Goal: Transaction & Acquisition: Purchase product/service

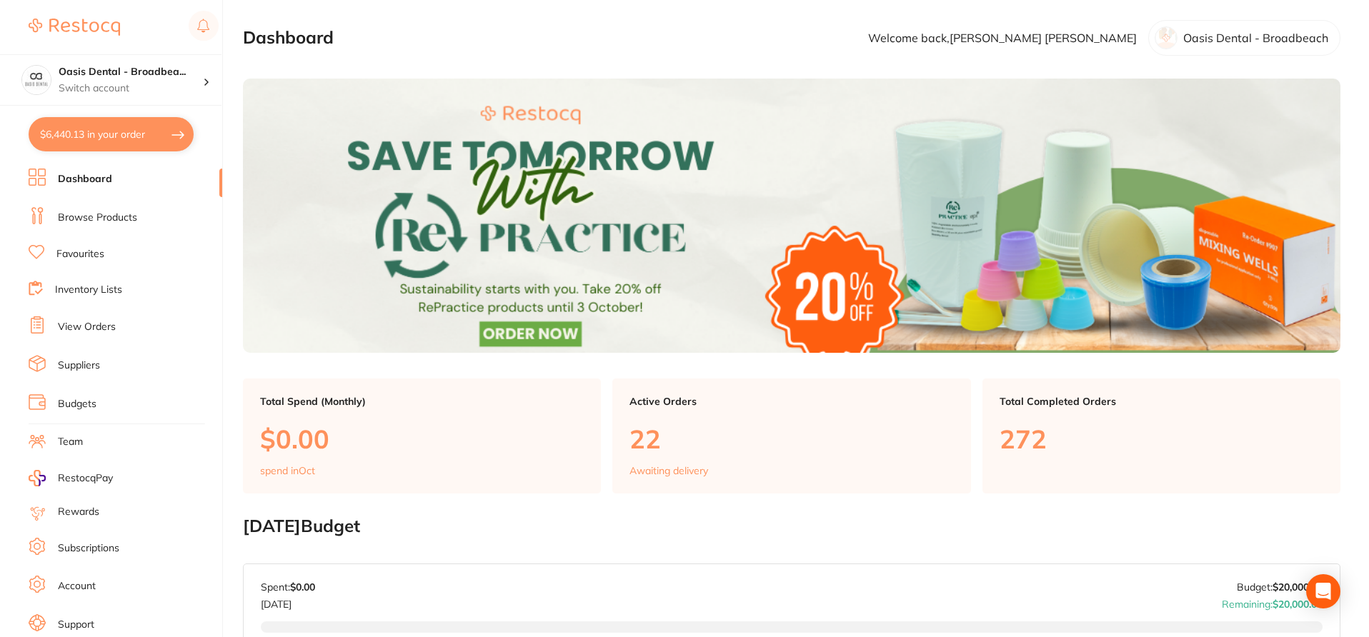
checkbox input "true"
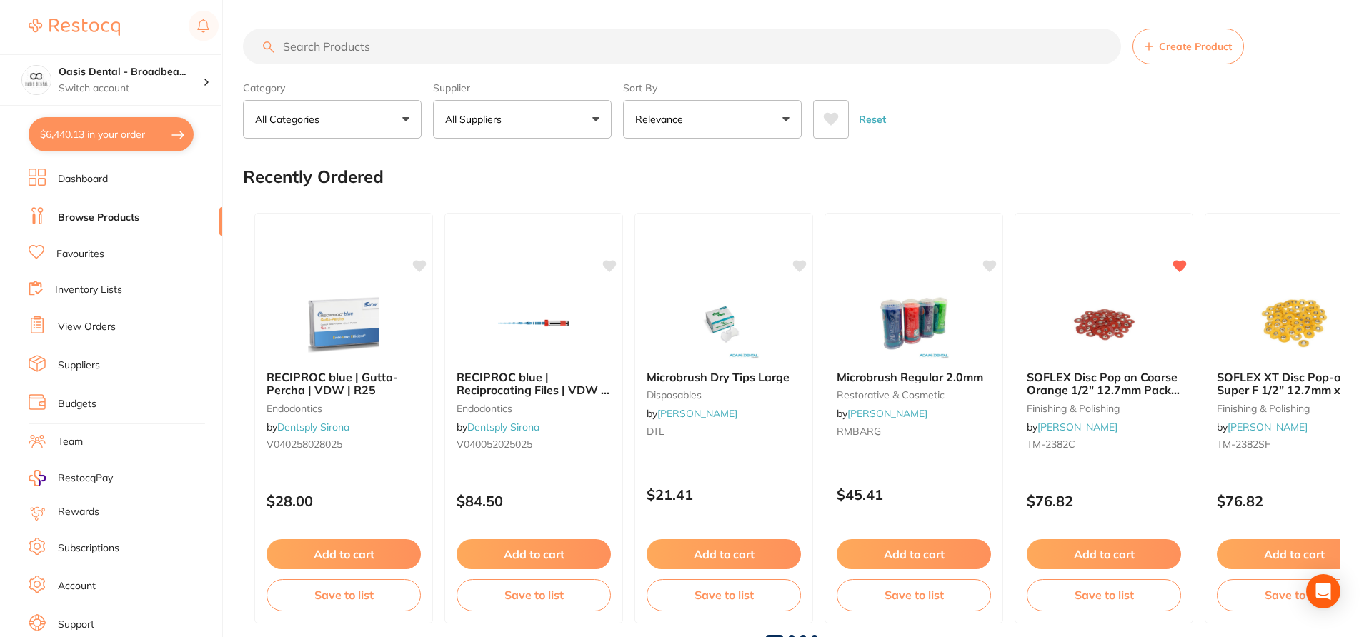
click at [402, 46] on input "search" at bounding box center [682, 47] width 878 height 36
click at [386, 38] on input "search" at bounding box center [682, 47] width 878 height 36
paste input "MD-PD2711091B-2"
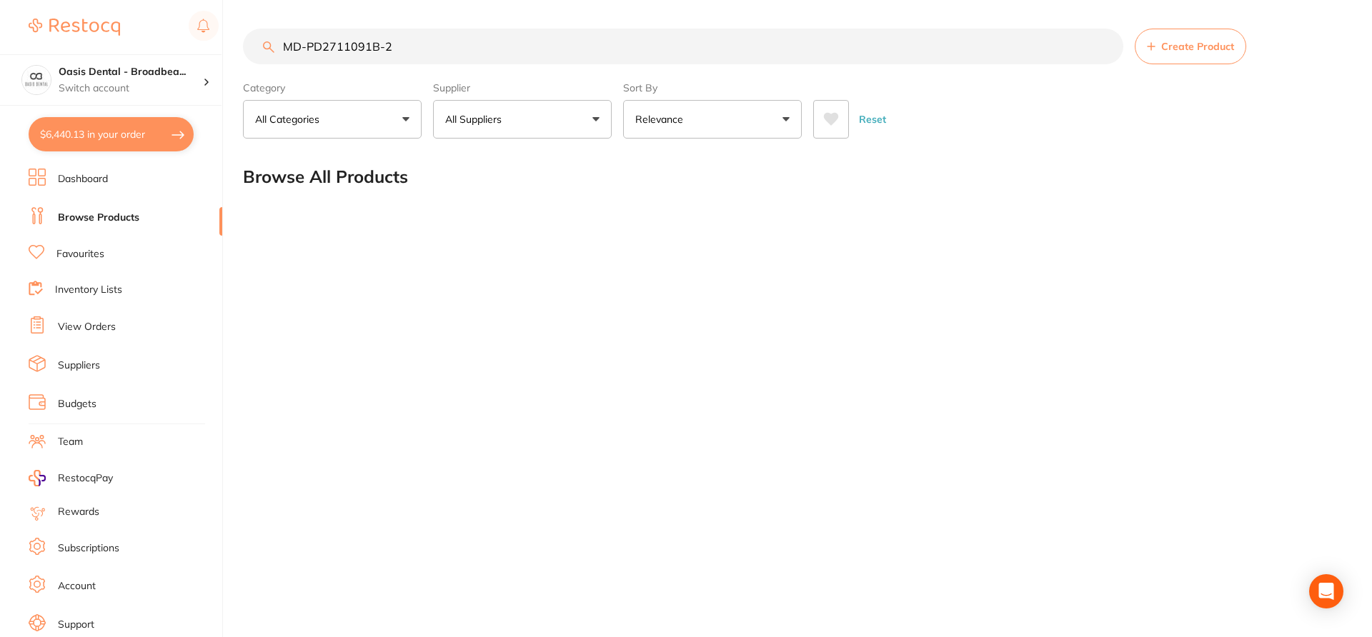
type input "MD-PD2711091B-2"
drag, startPoint x: 404, startPoint y: 46, endPoint x: 242, endPoint y: 16, distance: 165.0
click at [242, 39] on div "$6,440.13 Oasis Dental - Broadbea... Switch account Oasis Dental - Broadbeach O…" at bounding box center [686, 318] width 1372 height 637
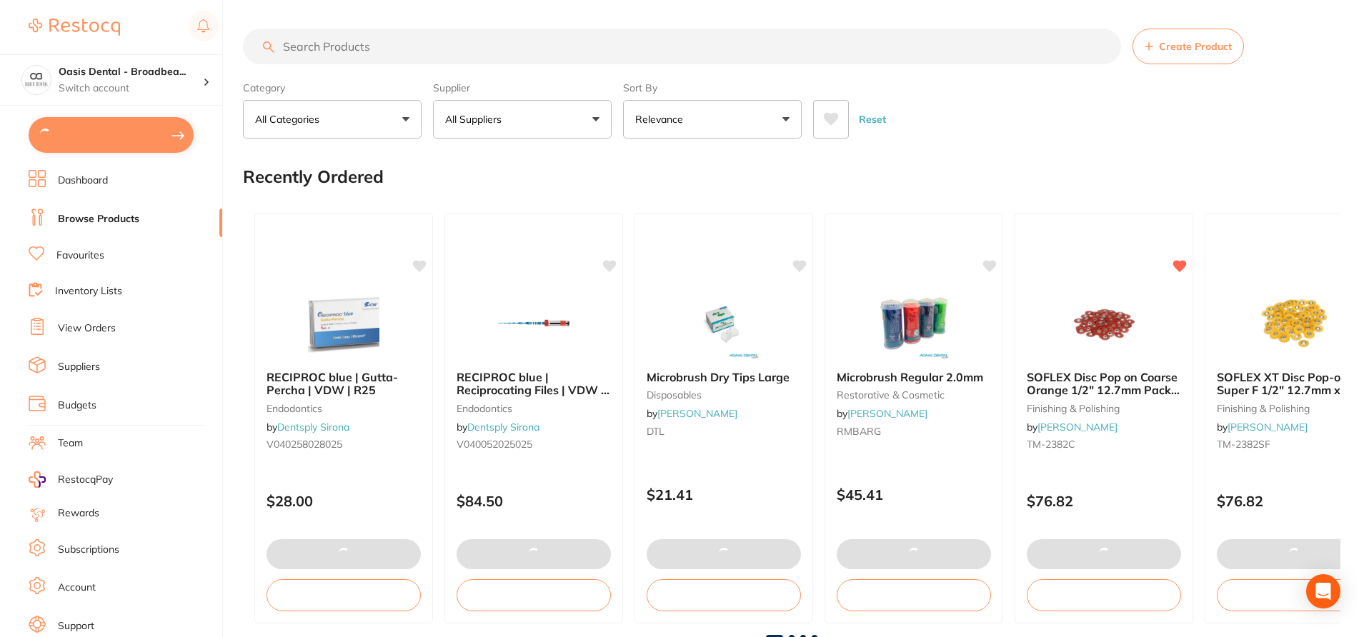
click at [358, 50] on input "search" at bounding box center [682, 47] width 878 height 36
paste input "MD-PD2711091B-2"
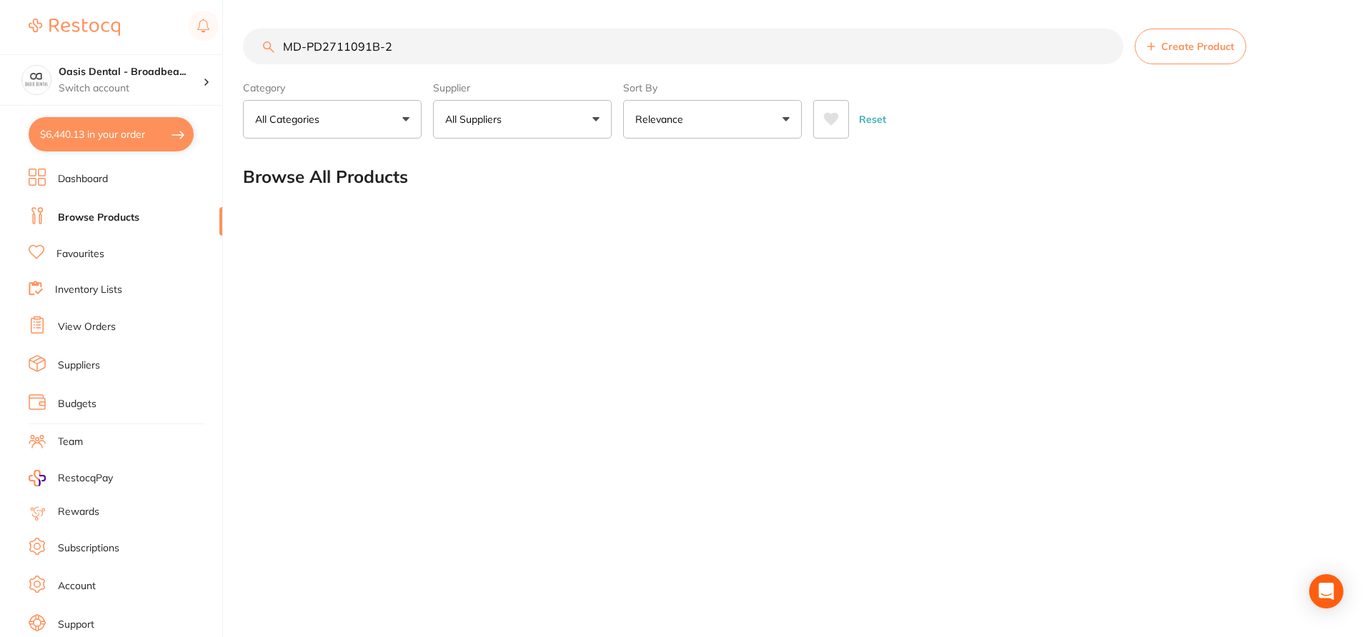
drag, startPoint x: 401, startPoint y: 44, endPoint x: 272, endPoint y: 38, distance: 128.8
click at [272, 39] on input "MD-PD2711091B-2" at bounding box center [683, 47] width 880 height 36
paste input "md-pd2711091b"
drag, startPoint x: 407, startPoint y: 54, endPoint x: 273, endPoint y: 39, distance: 134.5
click at [273, 39] on input "md-pd2711091b-2" at bounding box center [683, 47] width 880 height 36
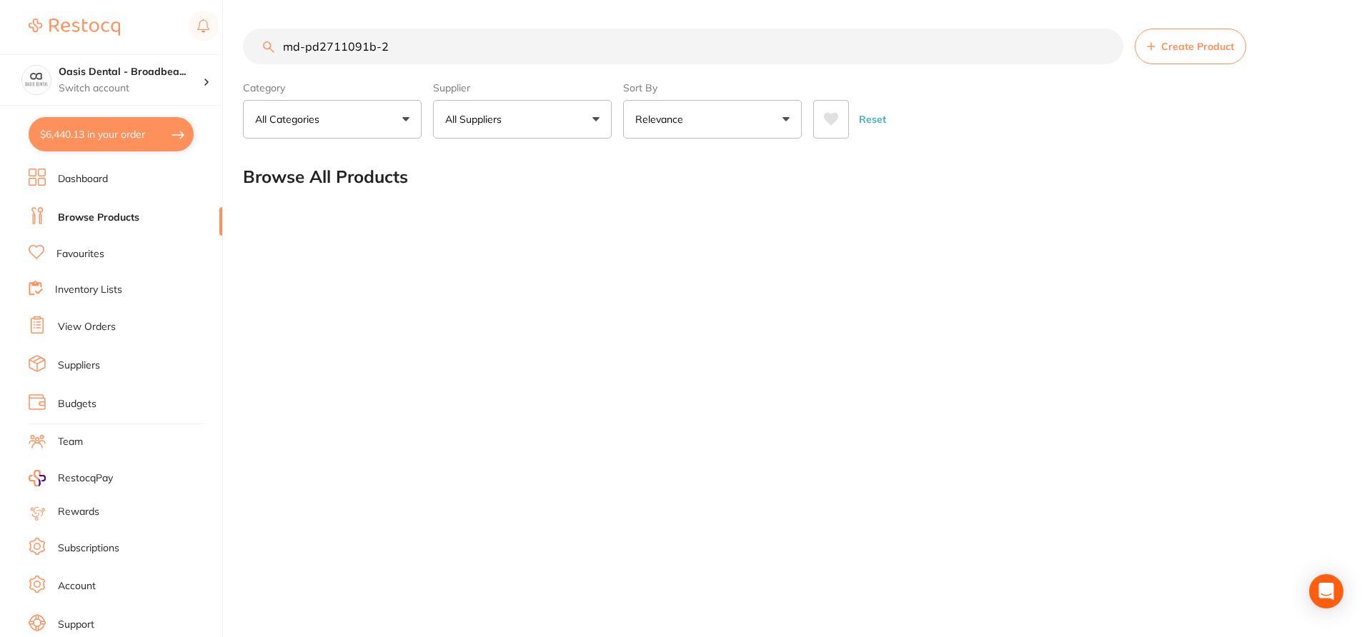
paste input "MD-PD1201111E-5"
drag, startPoint x: 410, startPoint y: 47, endPoint x: 225, endPoint y: 47, distance: 185.1
click at [225, 47] on div "$6,440.13 Oasis Dental - Broadbea... Switch account Oasis Dental - Broadbeach O…" at bounding box center [686, 318] width 1372 height 637
paste input "$234.5"
type input "$234.55"
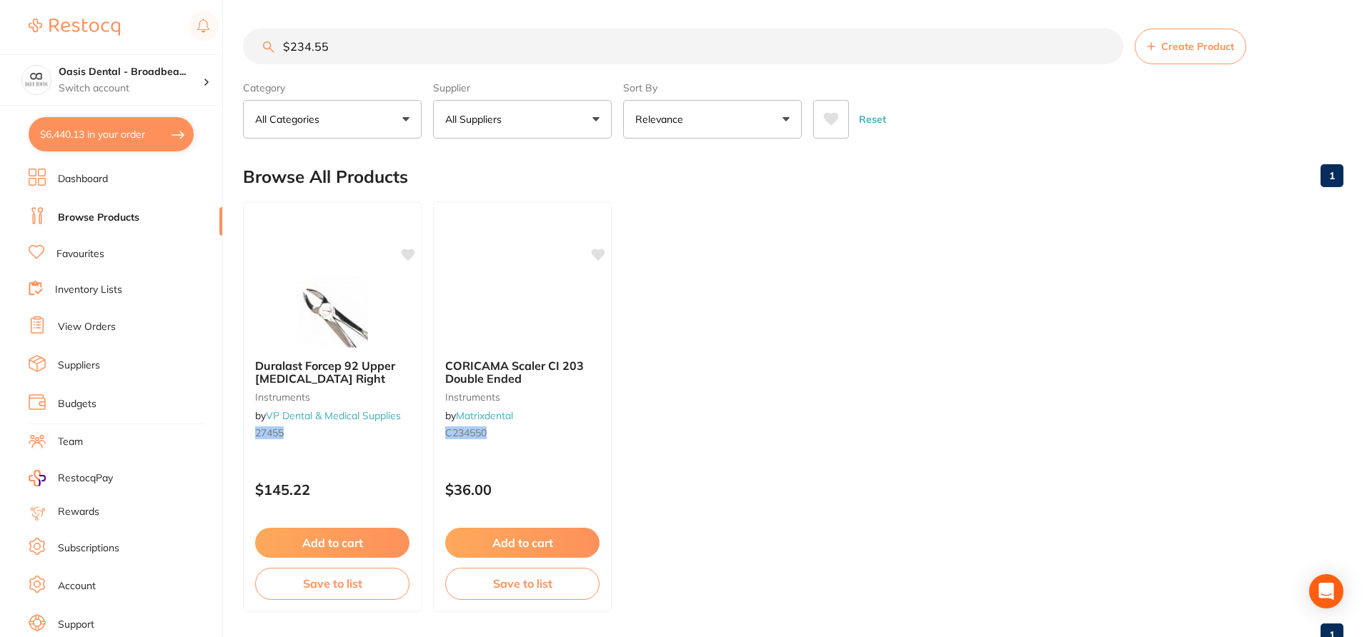
click at [251, 49] on input "$234.55" at bounding box center [683, 47] width 880 height 36
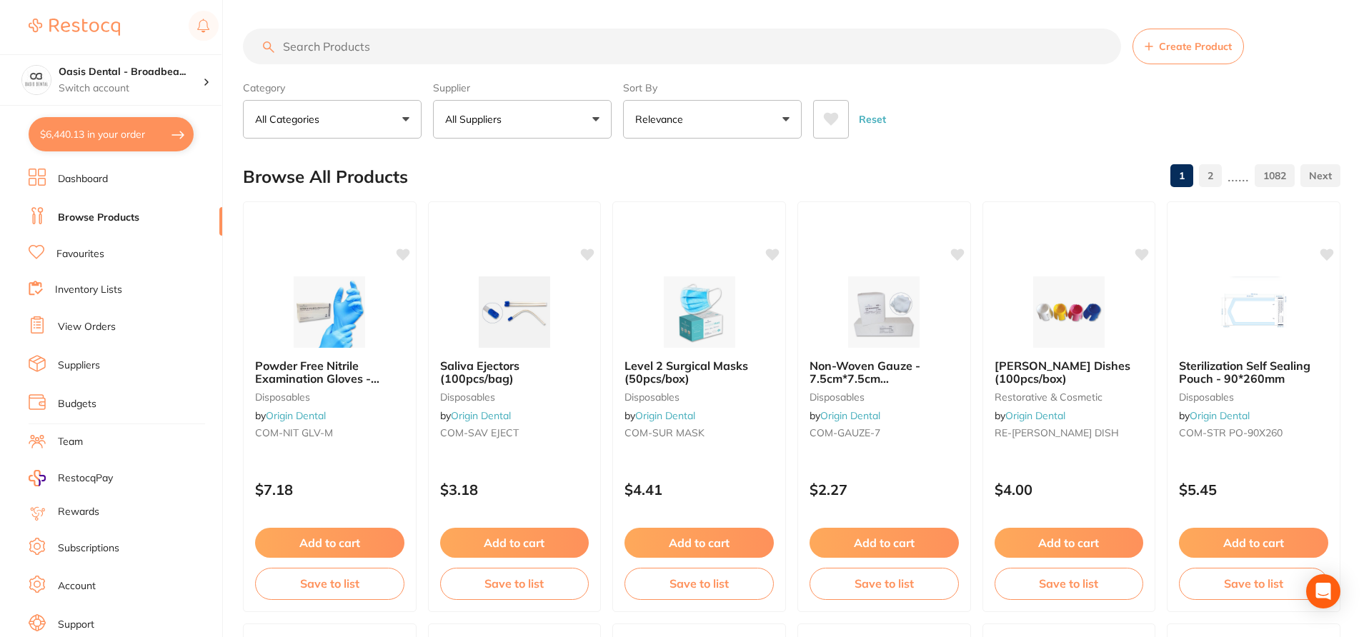
click at [357, 42] on input "search" at bounding box center [682, 47] width 878 height 36
click at [394, 44] on input "search" at bounding box center [682, 47] width 878 height 36
click at [360, 49] on input "search" at bounding box center [682, 47] width 878 height 36
click at [406, 46] on input "search" at bounding box center [682, 47] width 878 height 36
click at [376, 43] on input "search" at bounding box center [682, 47] width 878 height 36
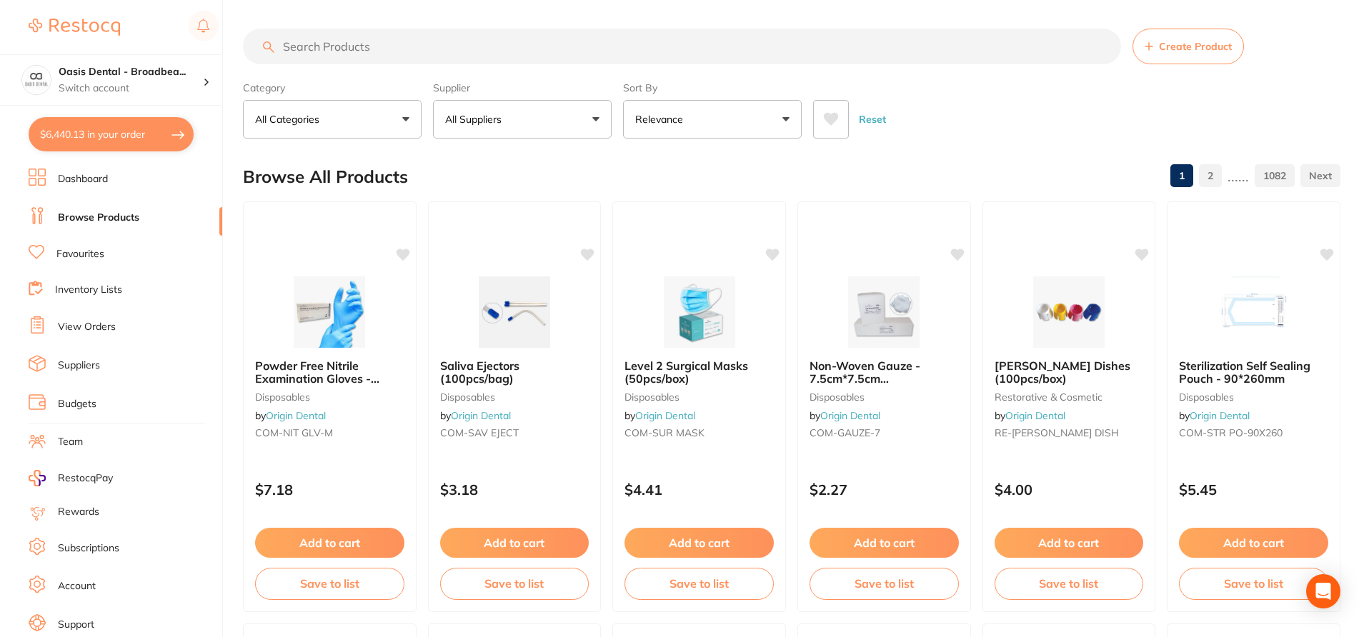
paste input "GC-5100594"
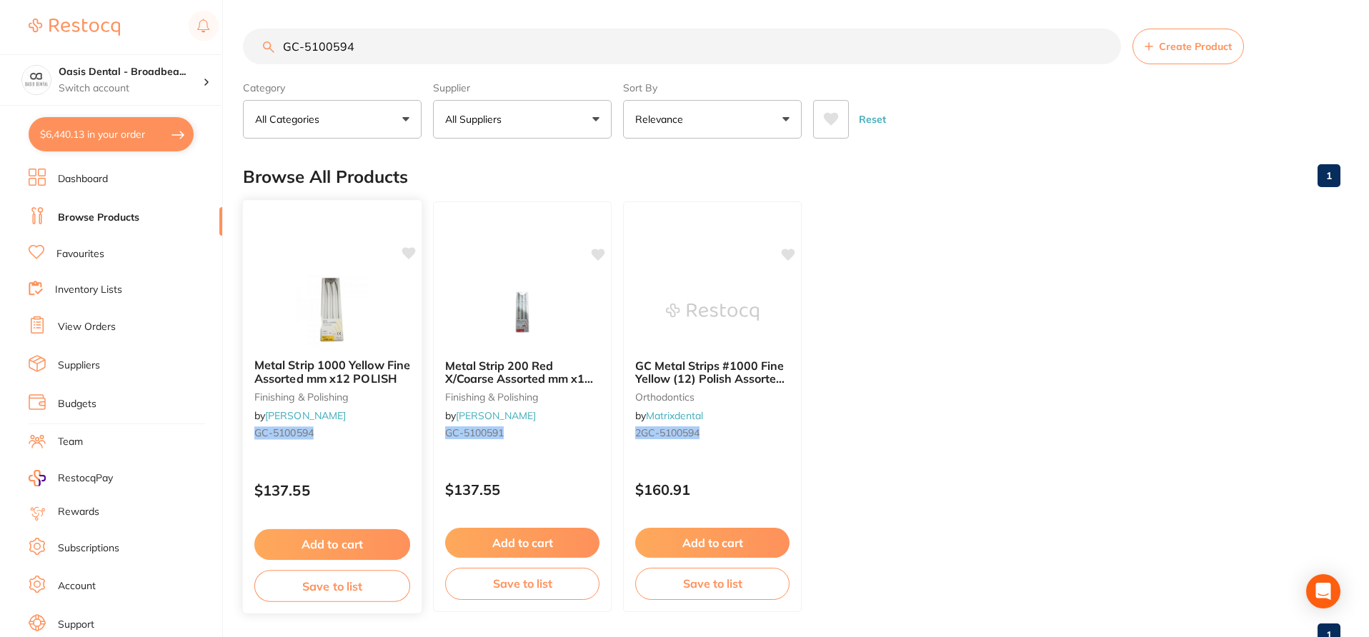
type input "GC-5100594"
click at [412, 255] on icon at bounding box center [409, 253] width 14 height 12
click at [401, 300] on div at bounding box center [332, 311] width 179 height 72
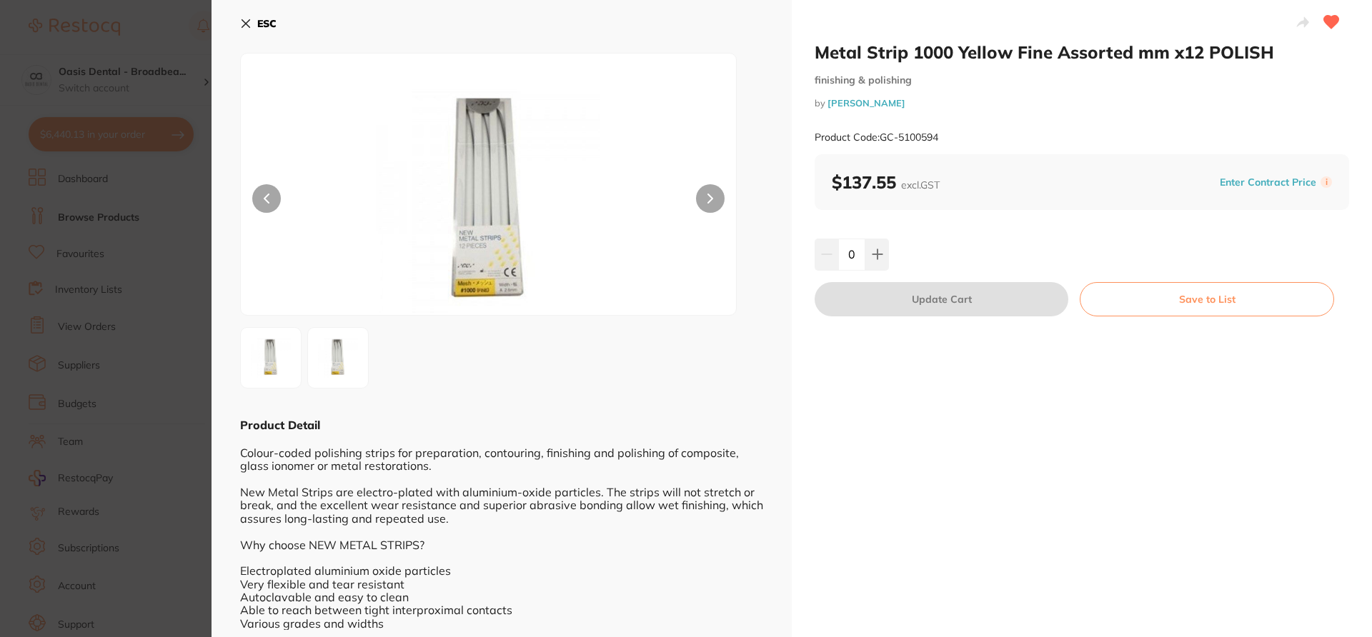
click at [167, 21] on section "Metal Strip 1000 Yellow Fine Assorted mm x12 POLISH finishing & polishing by He…" at bounding box center [686, 318] width 1372 height 637
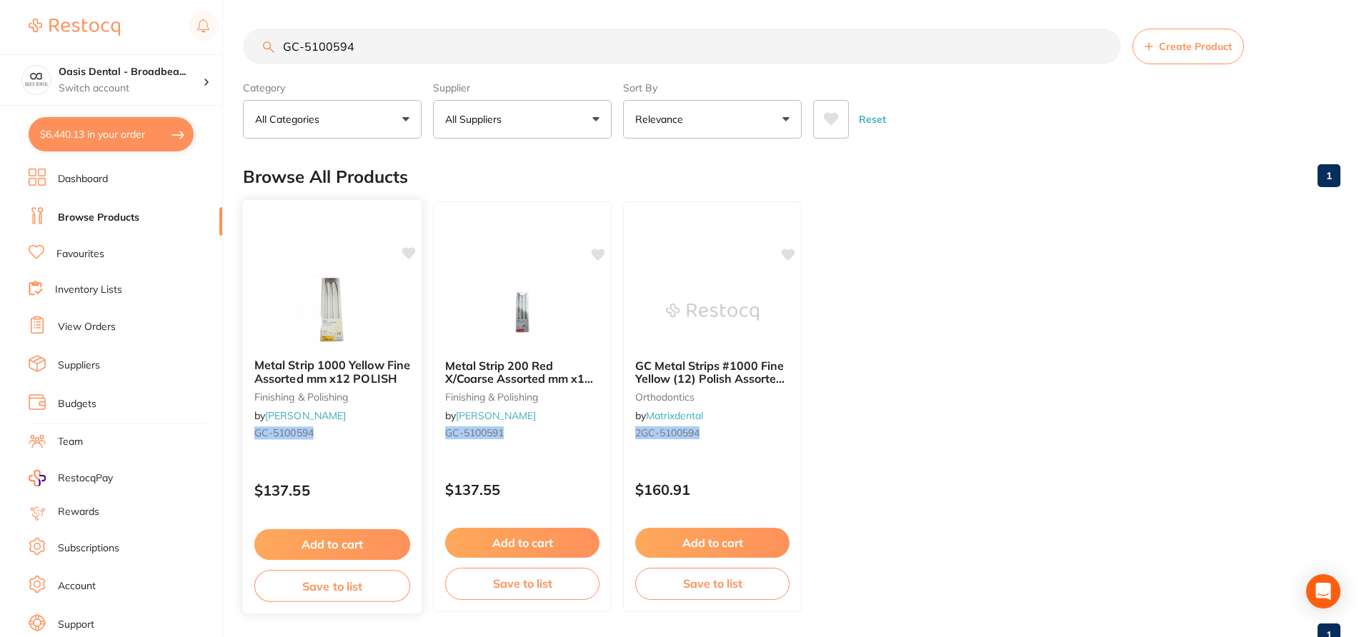
click at [395, 319] on div at bounding box center [332, 311] width 179 height 72
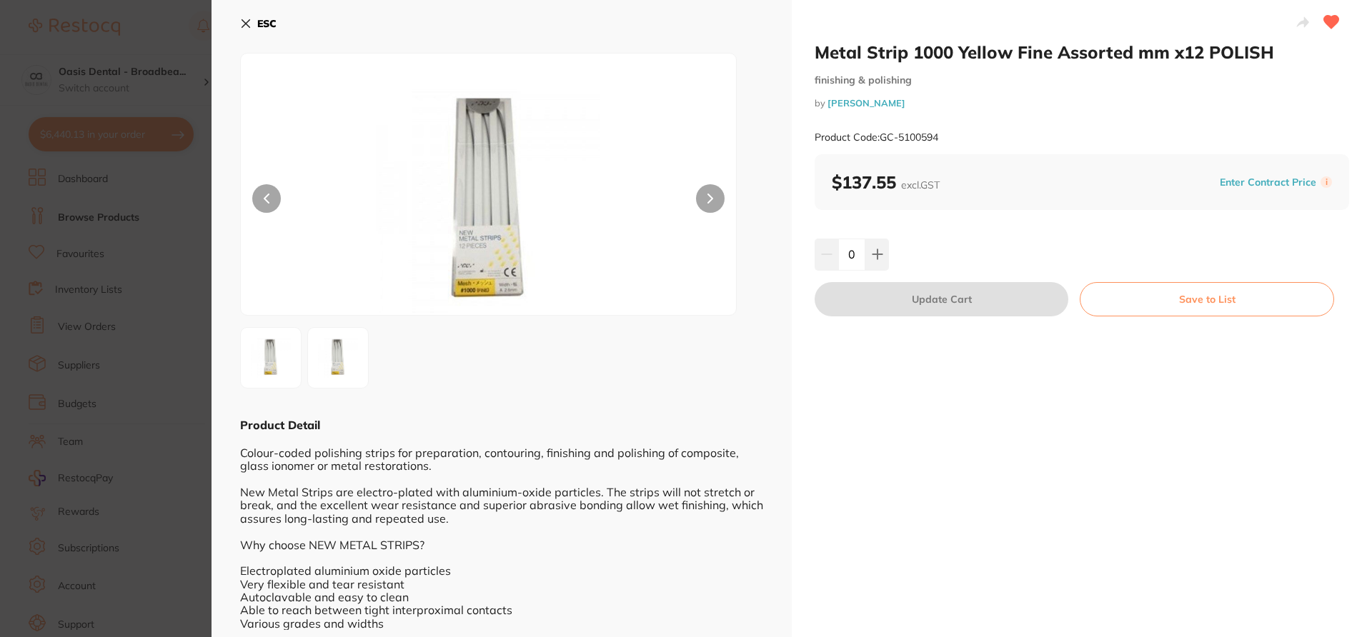
click at [246, 20] on icon at bounding box center [245, 23] width 11 height 11
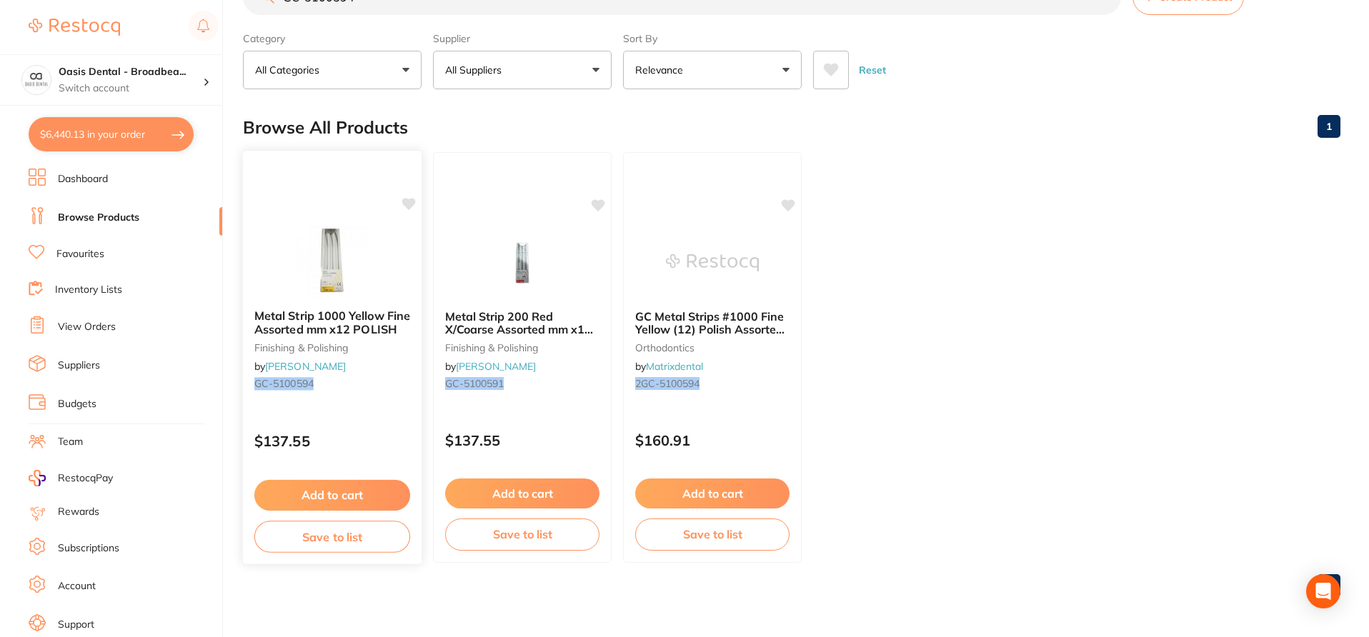
click at [413, 207] on icon at bounding box center [409, 204] width 14 height 14
click at [409, 207] on icon at bounding box center [409, 204] width 14 height 12
click at [870, 183] on ul "Metal Strip 1000 Yellow Fine Assorted mm x12 POLISH finishing & polishing by He…" at bounding box center [792, 357] width 1098 height 411
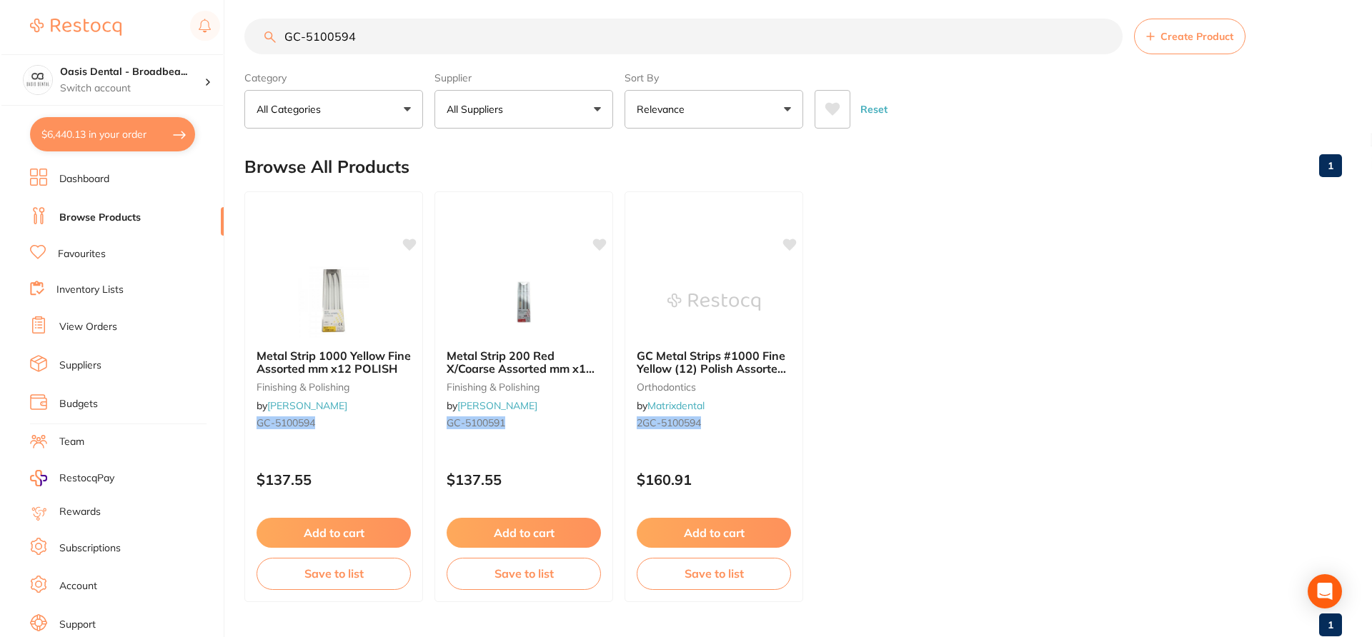
scroll to position [0, 0]
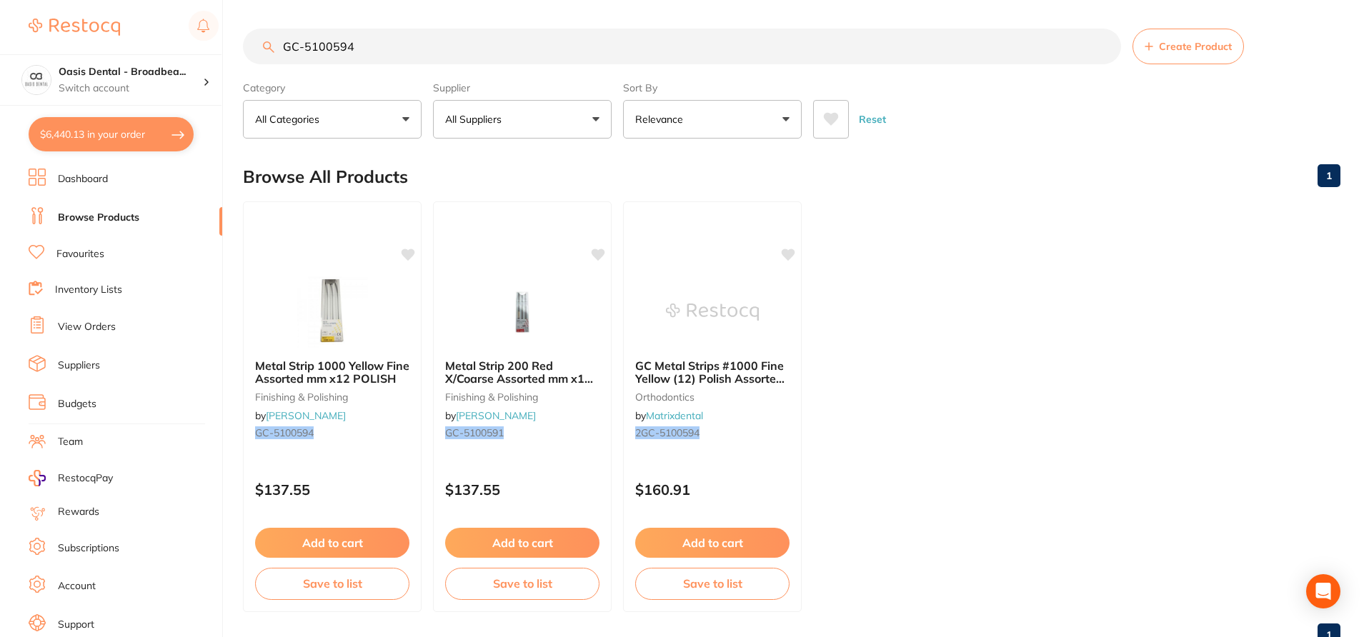
drag, startPoint x: 373, startPoint y: 51, endPoint x: 277, endPoint y: 38, distance: 96.7
click at [277, 38] on input "GC-5100594" at bounding box center [682, 47] width 878 height 36
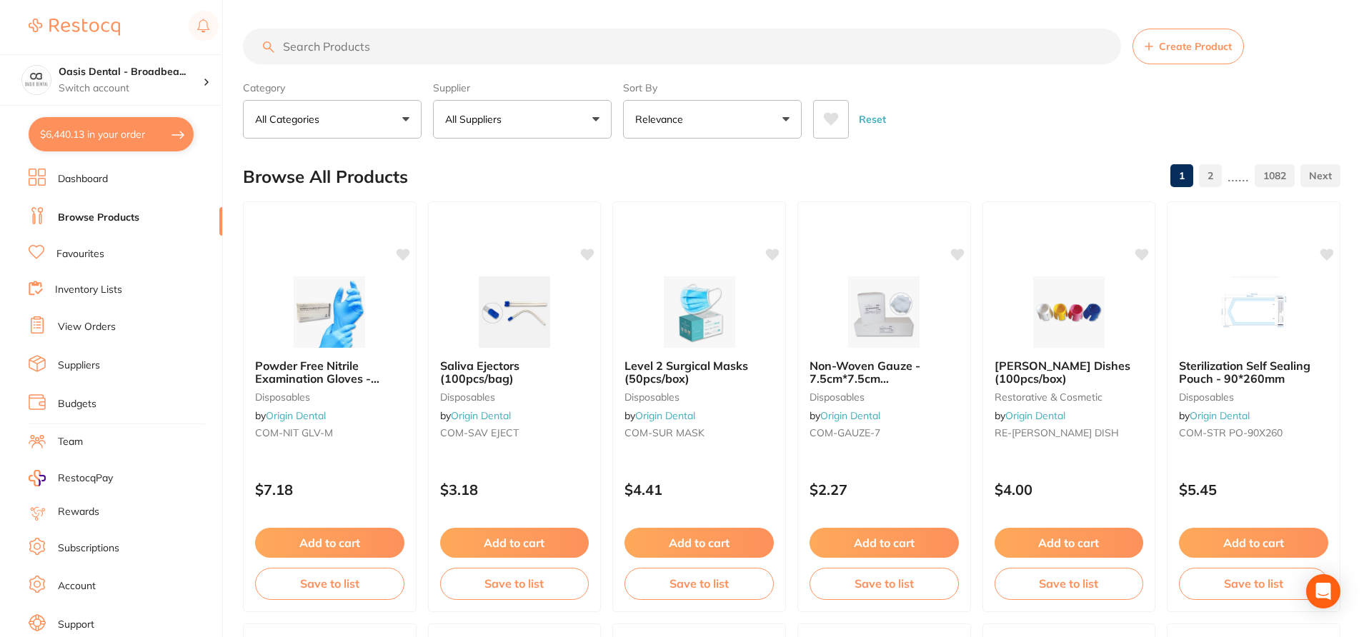
click at [384, 49] on input "search" at bounding box center [682, 47] width 878 height 36
paste input "MD-PD1201111E-5"
type input "MD-PD1201111E-5"
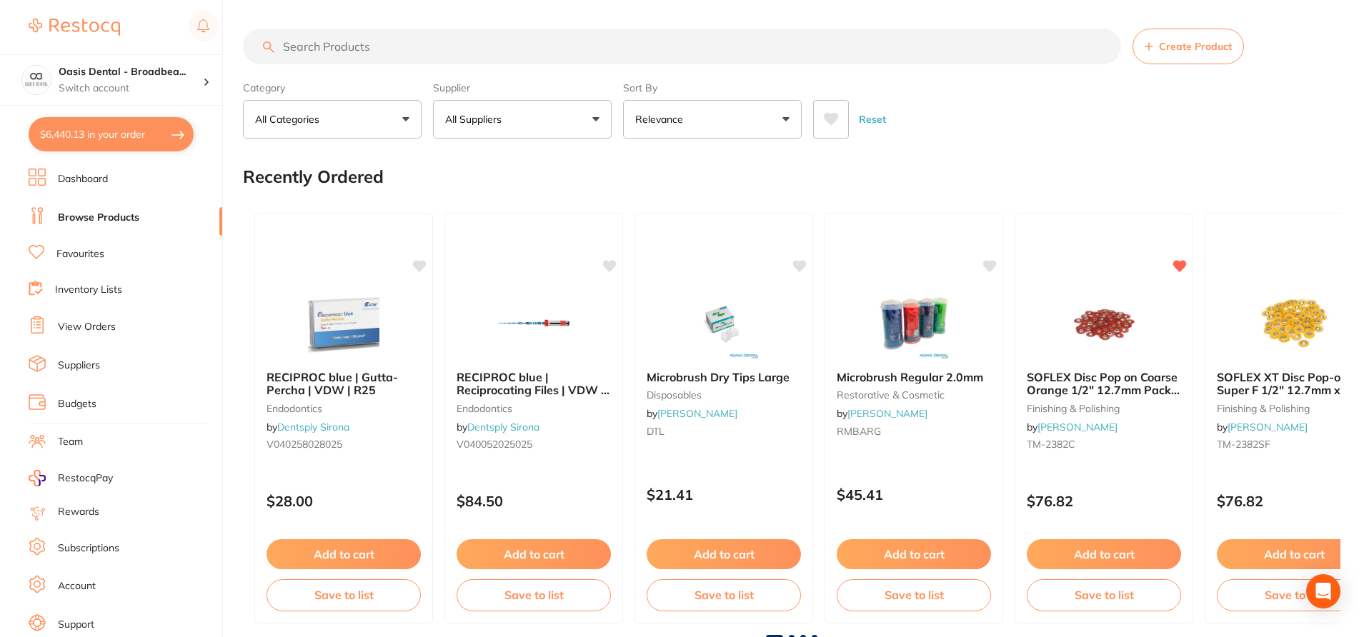
click at [360, 47] on input "search" at bounding box center [682, 47] width 878 height 36
checkbox input "true"
click at [320, 60] on input "search" at bounding box center [682, 47] width 878 height 36
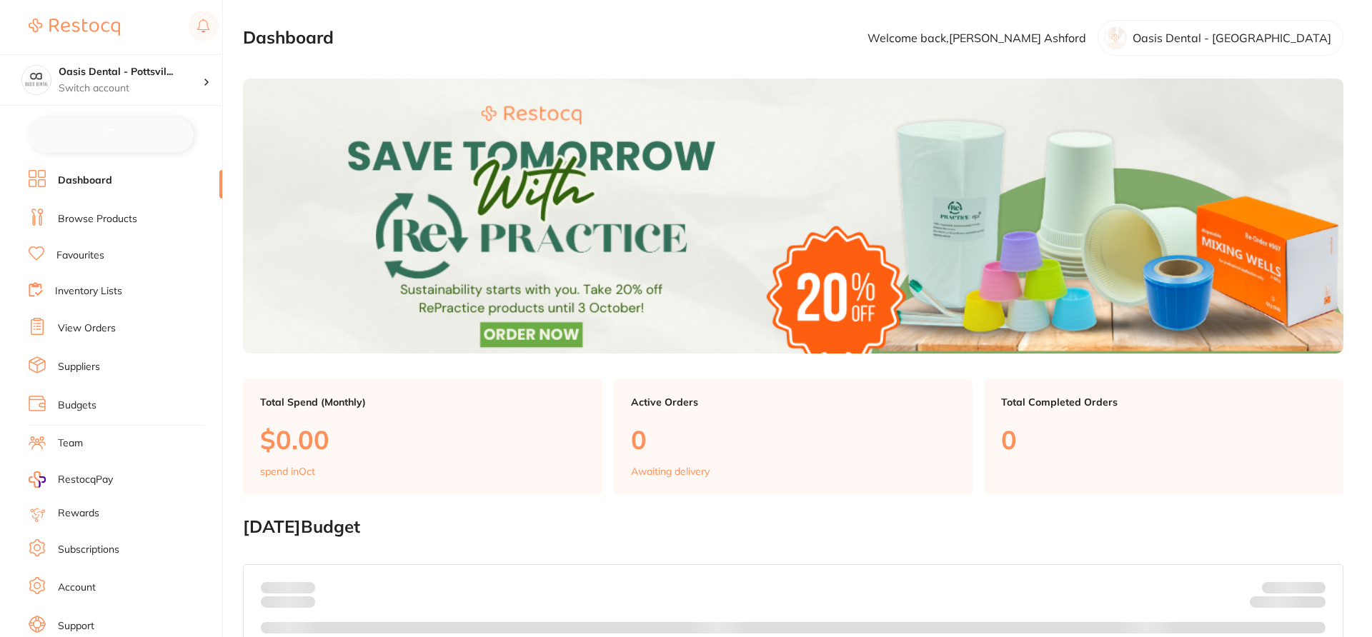
click at [116, 217] on link "Browse Products" at bounding box center [97, 219] width 79 height 14
checkbox input "false"
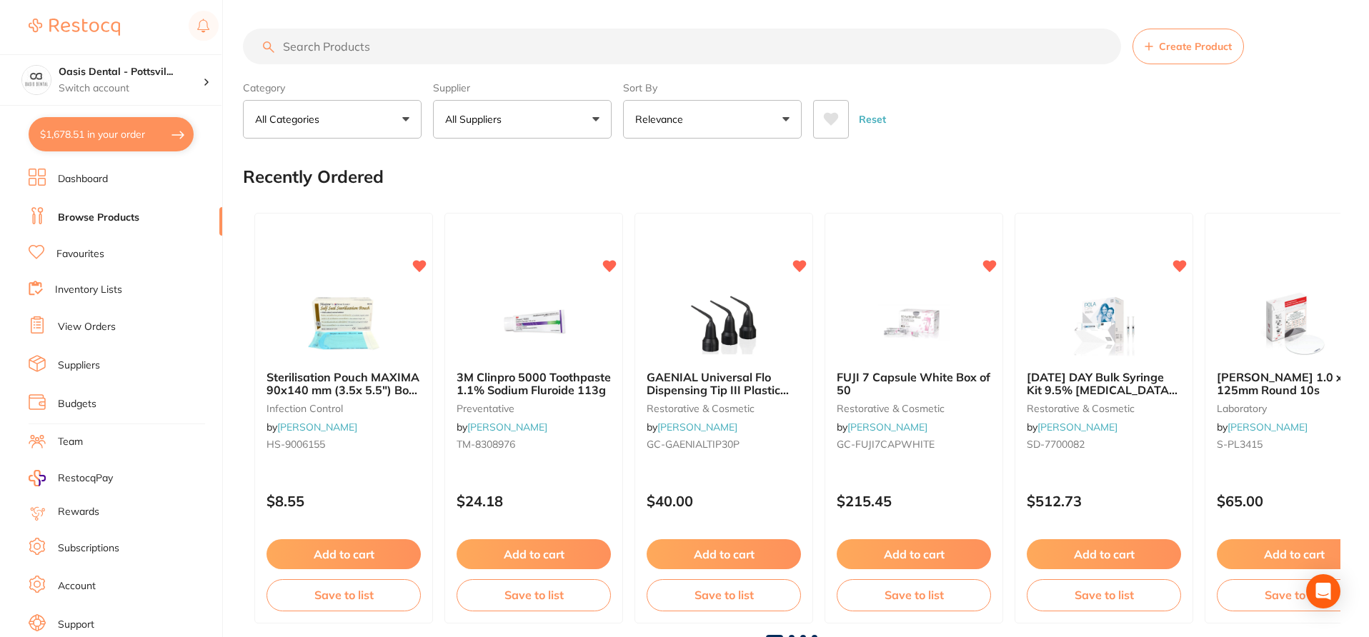
click at [360, 47] on input "search" at bounding box center [682, 47] width 878 height 36
paste input "MD-PD1201111E-5"
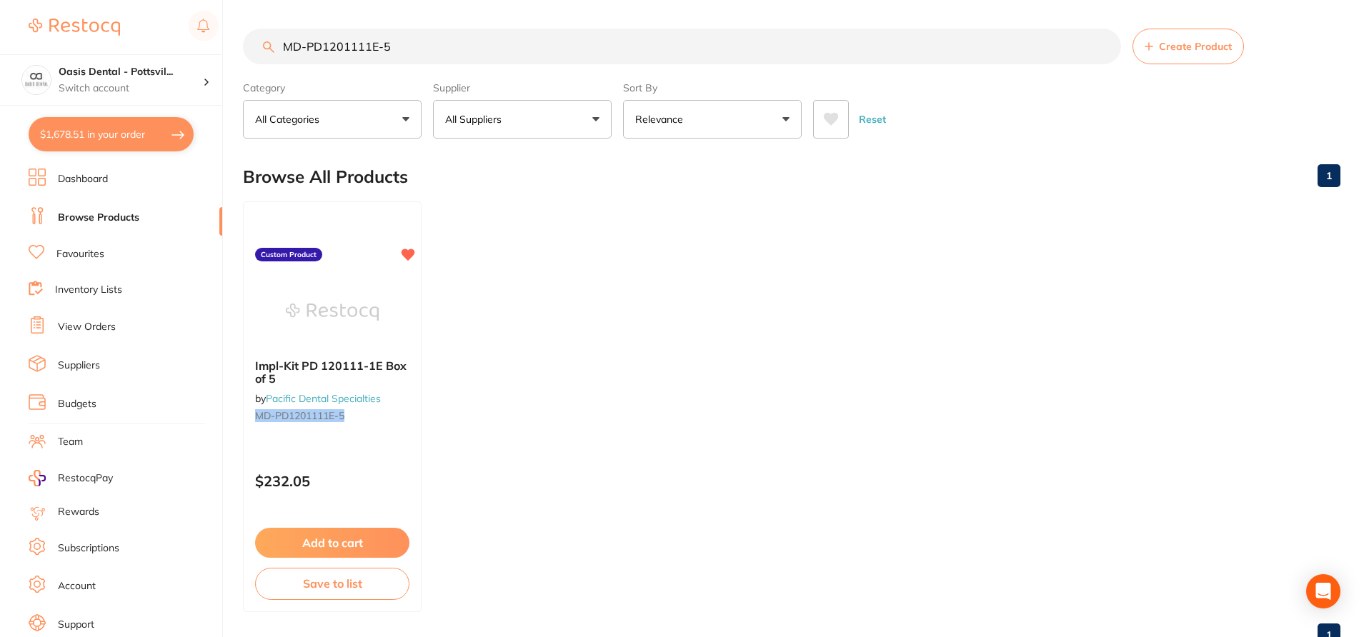
type input "MD-PD1201111E-5"
click at [384, 423] on div "Impl-Kit PD 120111-1E Box of 5 by Pacific Dental Specialties MD-PD1201111E-5" at bounding box center [332, 393] width 179 height 92
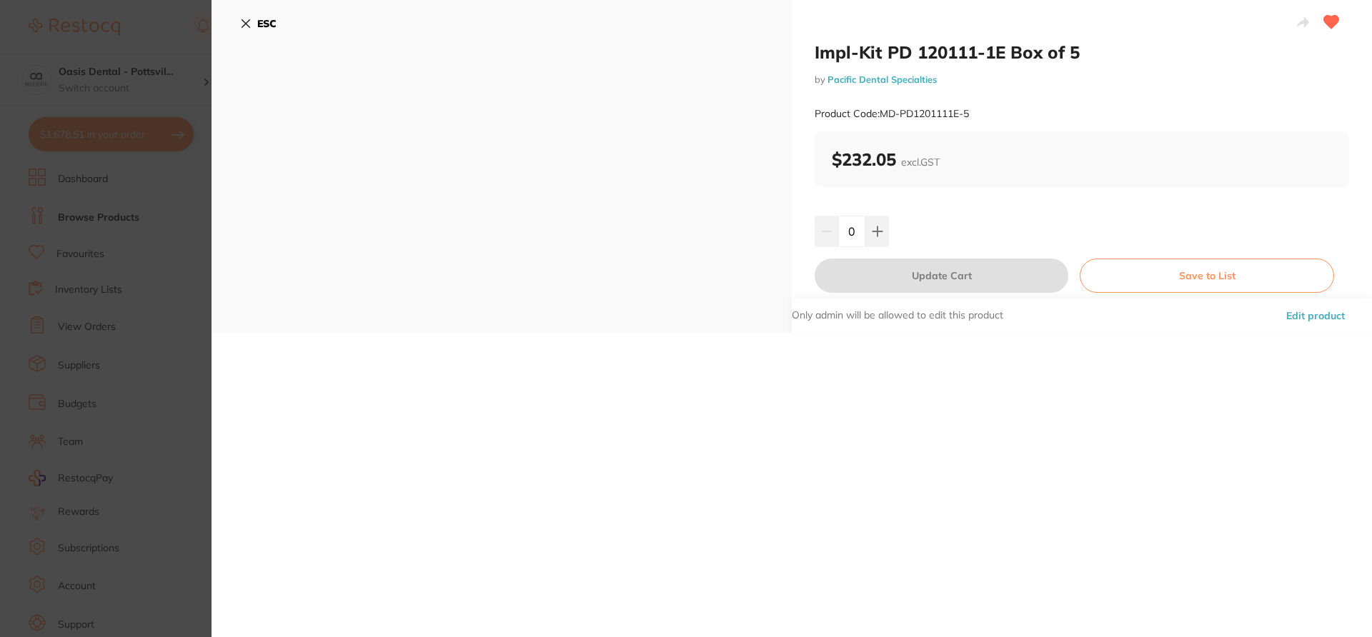
click at [1297, 315] on button "Edit product" at bounding box center [1315, 316] width 67 height 34
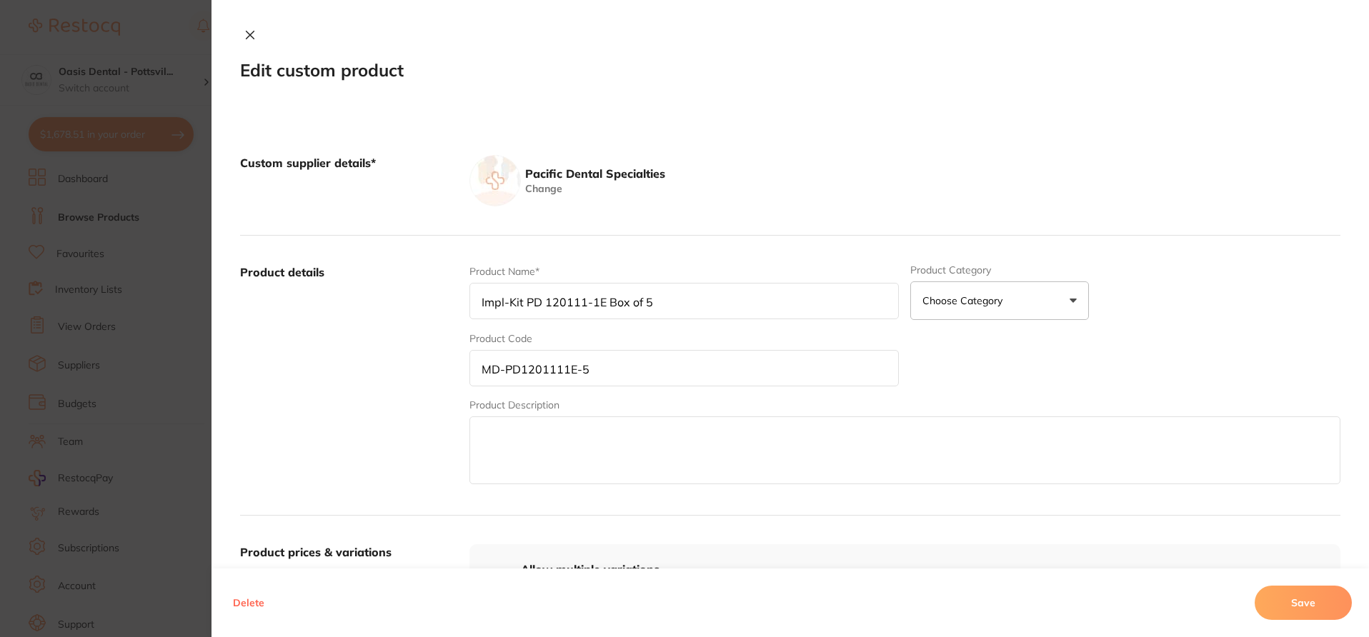
click at [249, 603] on button "Delete" at bounding box center [249, 603] width 40 height 34
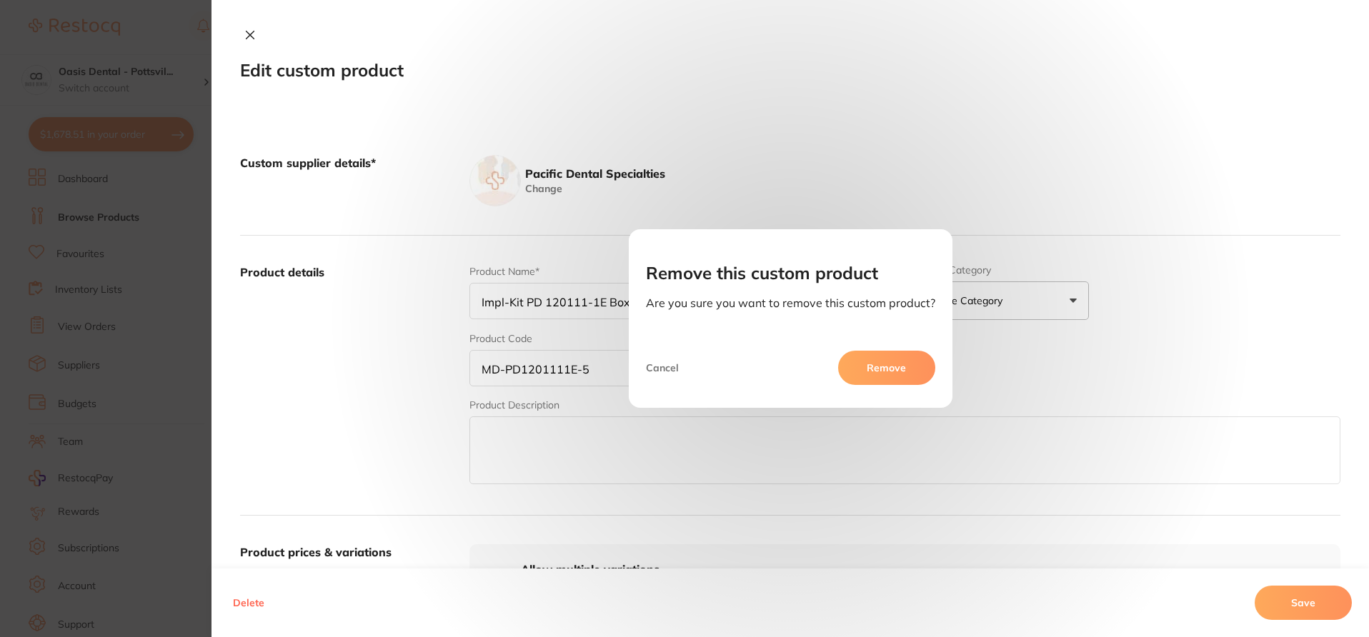
click at [853, 374] on button "Remove" at bounding box center [886, 368] width 97 height 34
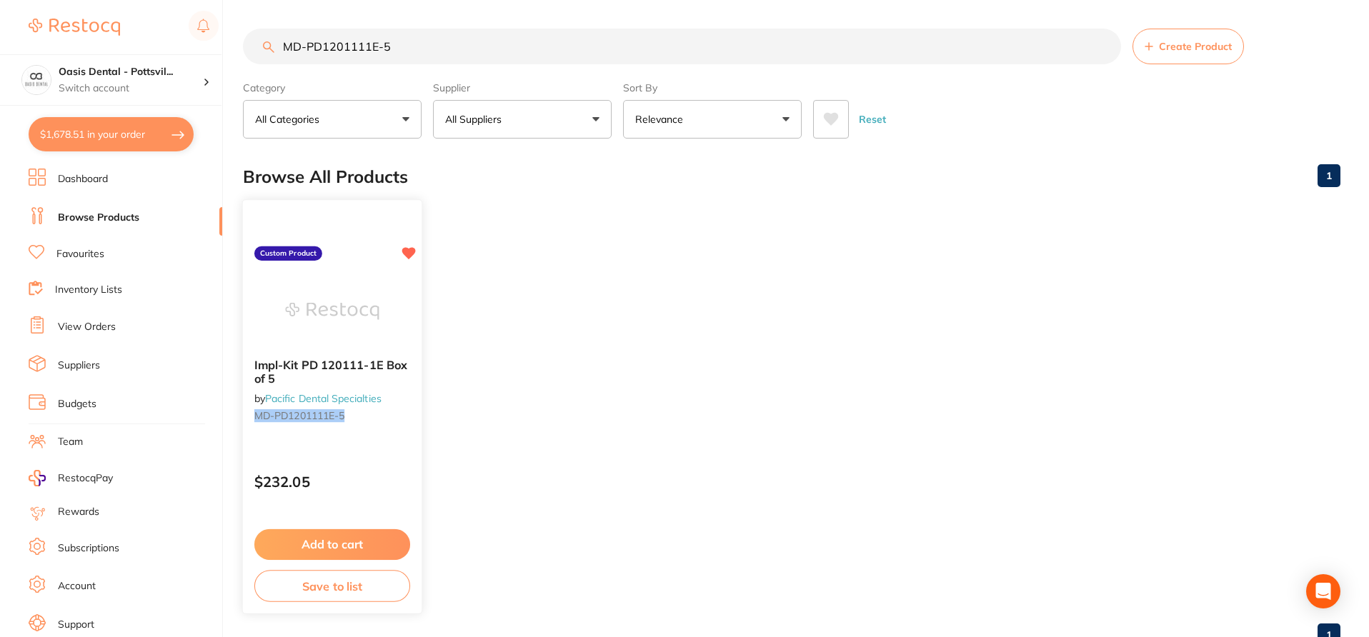
click at [342, 477] on p "$232.05" at bounding box center [332, 482] width 156 height 16
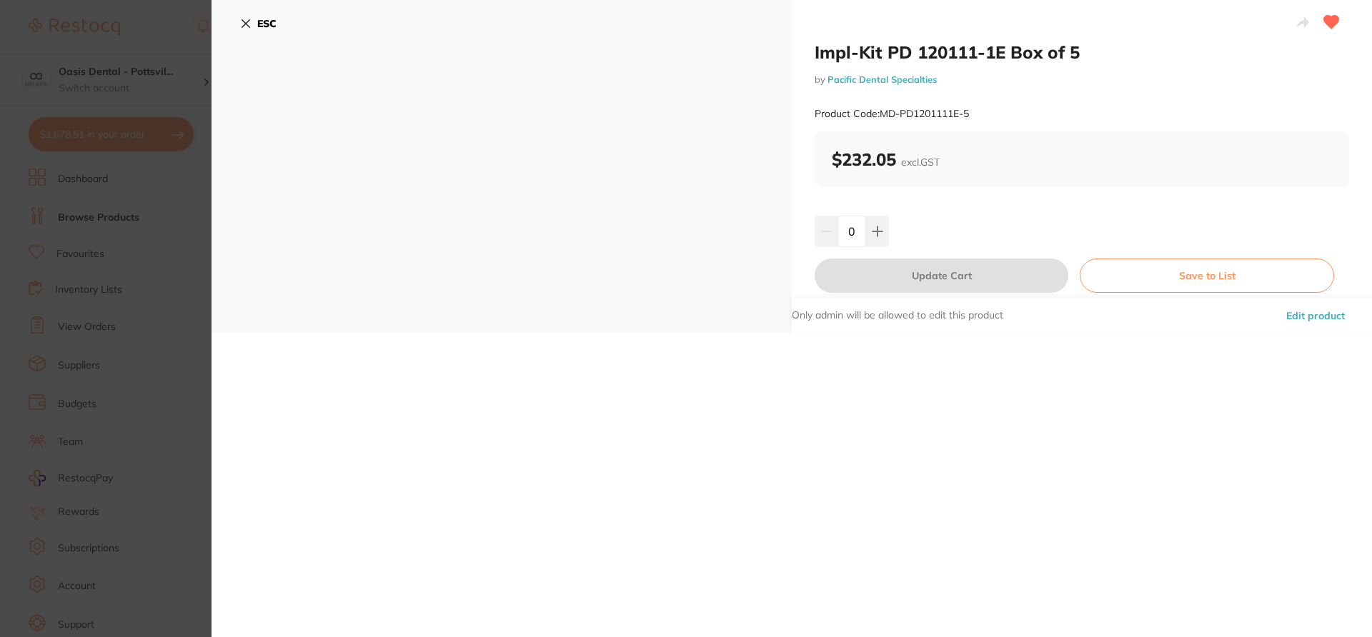
click at [1303, 322] on button "Edit product" at bounding box center [1315, 316] width 67 height 34
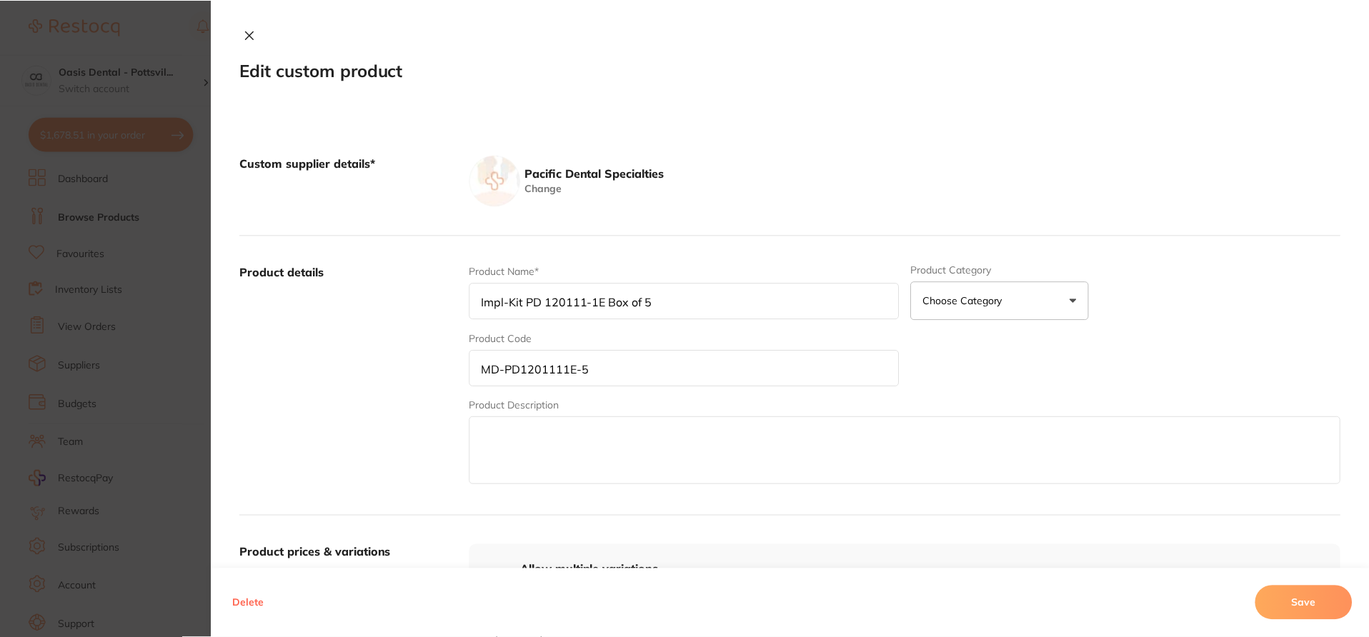
scroll to position [1, 0]
click at [173, 29] on section "Edit custom product Custom supplier details* Pacific Dental Specialties Change …" at bounding box center [684, 318] width 1369 height 637
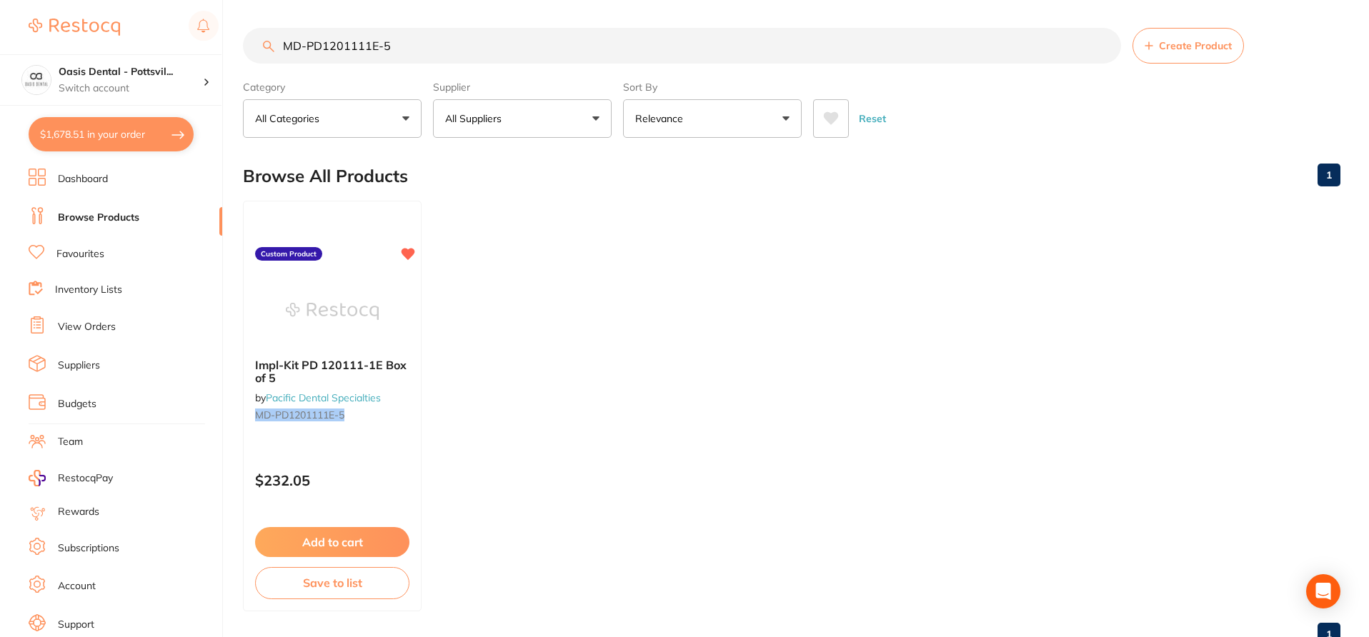
click at [111, 361] on li "Suppliers" at bounding box center [126, 365] width 194 height 21
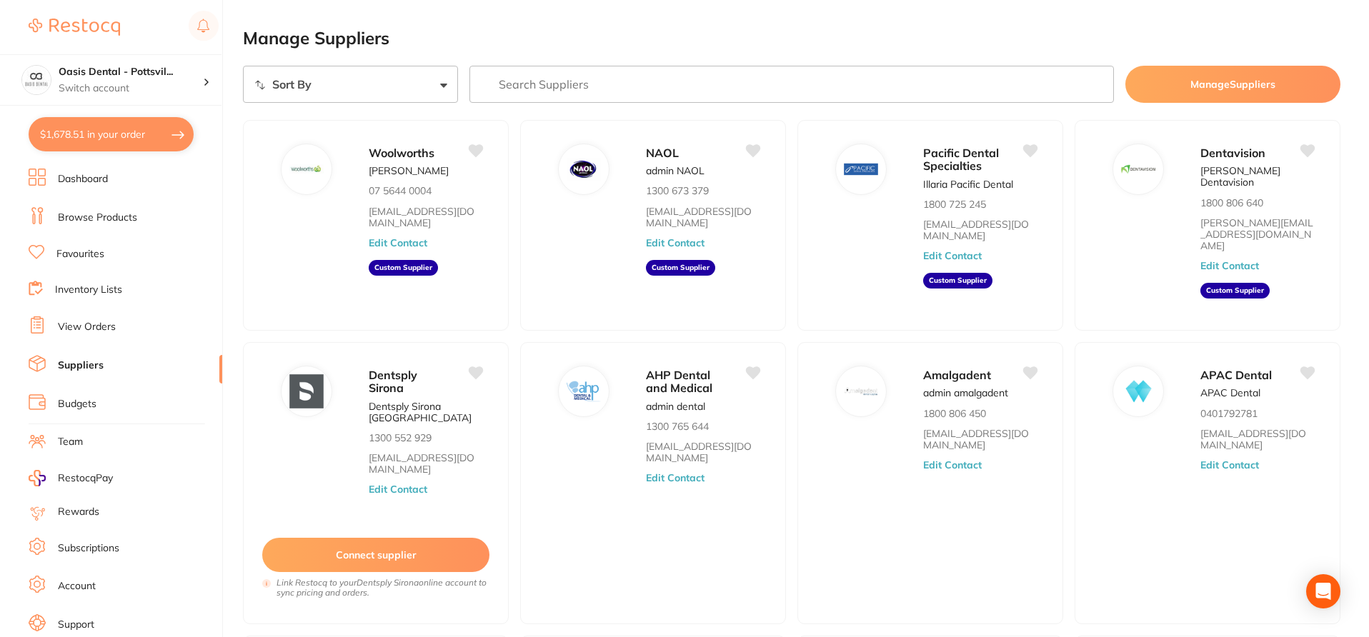
click at [1183, 89] on button "Manage Suppliers" at bounding box center [1233, 84] width 215 height 37
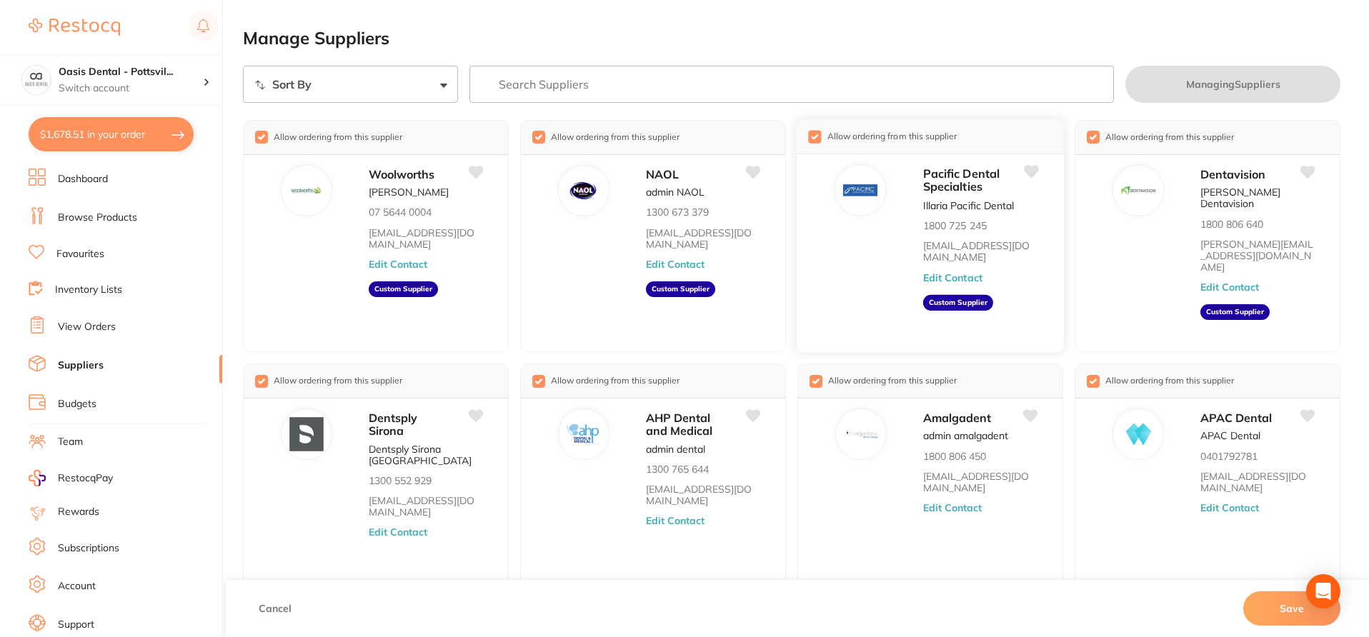
click at [814, 139] on input "checkbox" at bounding box center [814, 136] width 13 height 13
click at [1269, 602] on button "Save" at bounding box center [1291, 609] width 97 height 34
click at [1277, 603] on button "Save" at bounding box center [1291, 609] width 97 height 34
click at [1289, 608] on button "Save" at bounding box center [1291, 609] width 97 height 34
click at [1279, 621] on button "Save" at bounding box center [1291, 609] width 97 height 34
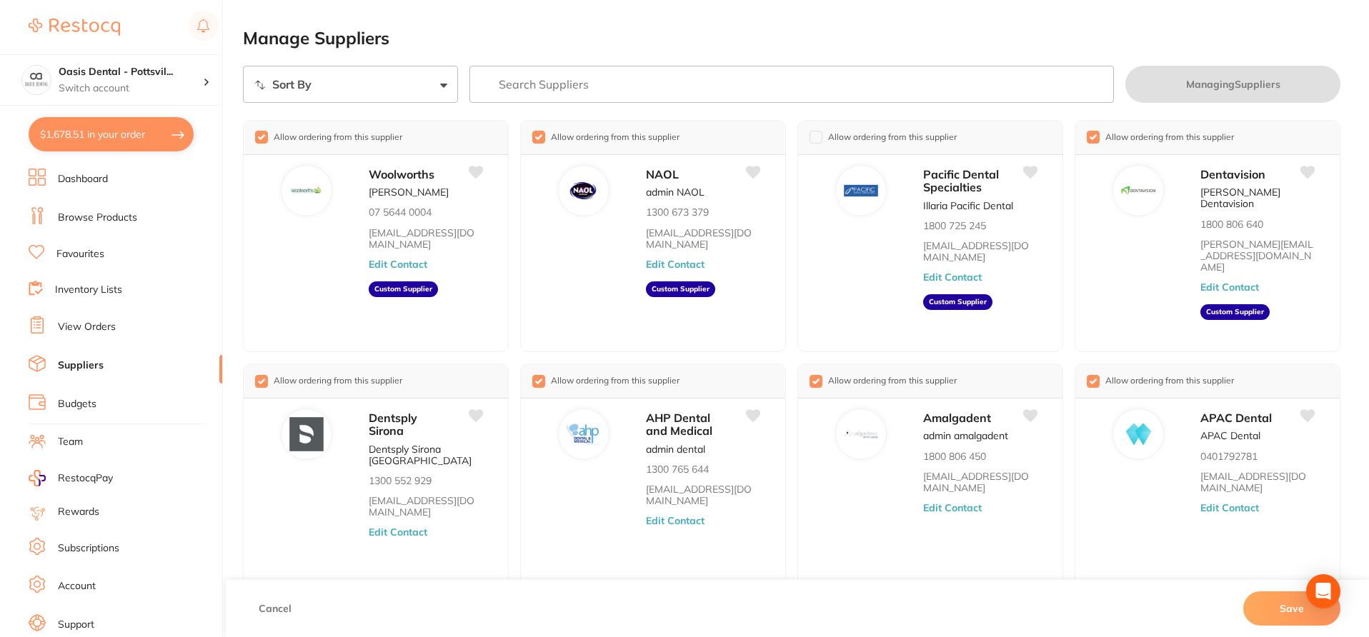
click at [118, 221] on link "Browse Products" at bounding box center [97, 218] width 79 height 14
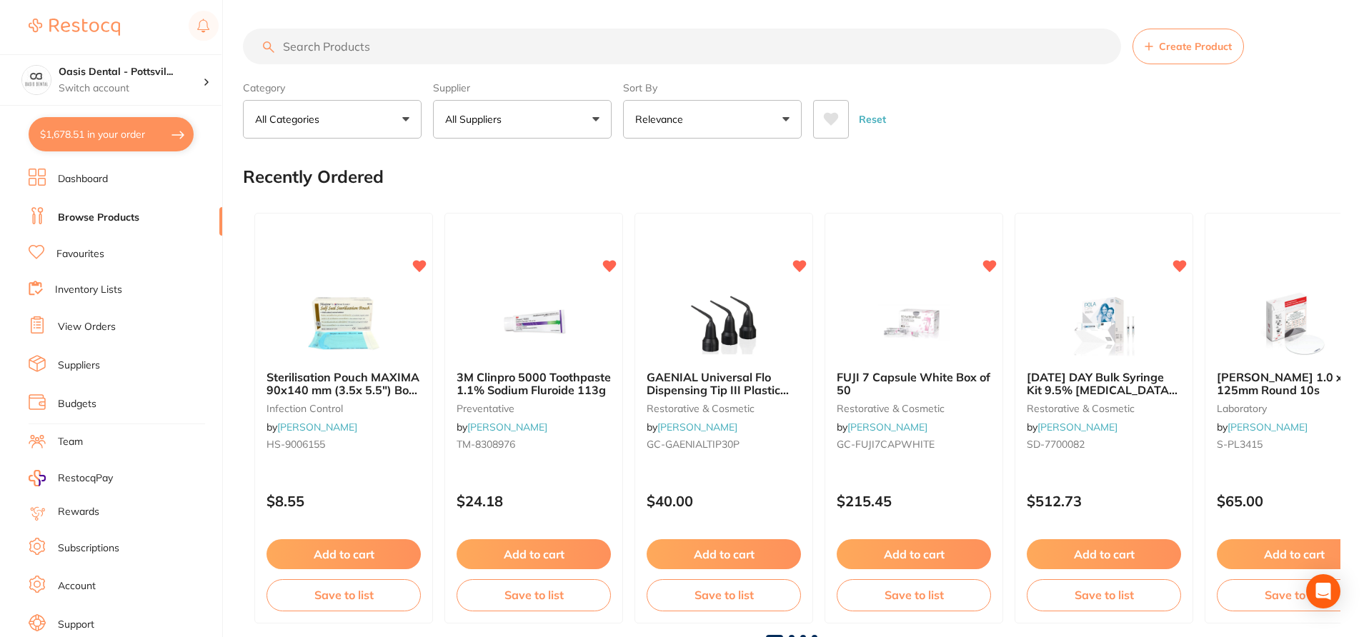
click at [362, 47] on input "search" at bounding box center [682, 47] width 878 height 36
click at [351, 46] on input "search" at bounding box center [682, 47] width 878 height 36
paste input "MD-PD1201111E-5"
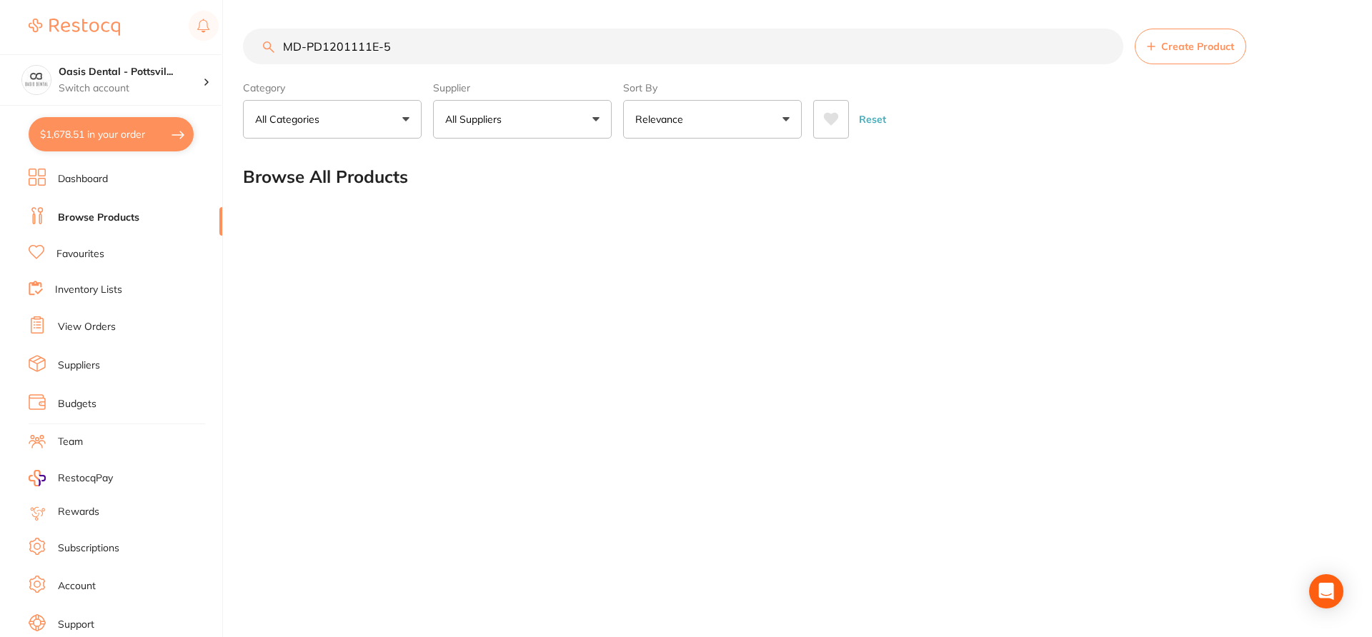
drag, startPoint x: 307, startPoint y: 45, endPoint x: 277, endPoint y: 45, distance: 30.7
click at [277, 45] on input "MD-PD1201111E-5" at bounding box center [683, 47] width 880 height 36
click at [600, 121] on button "All Suppliers" at bounding box center [522, 119] width 179 height 39
drag, startPoint x: 415, startPoint y: 48, endPoint x: 277, endPoint y: 34, distance: 138.6
click at [277, 34] on input "PD1201111E-5" at bounding box center [683, 47] width 880 height 36
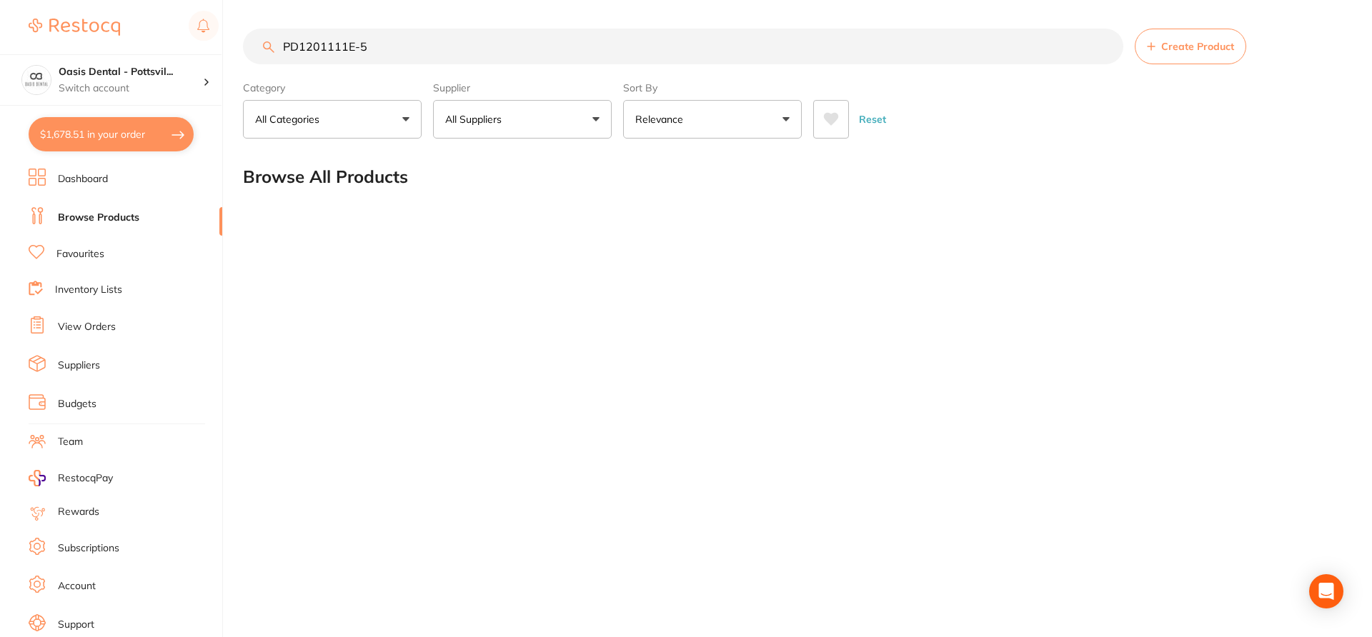
type input "\"
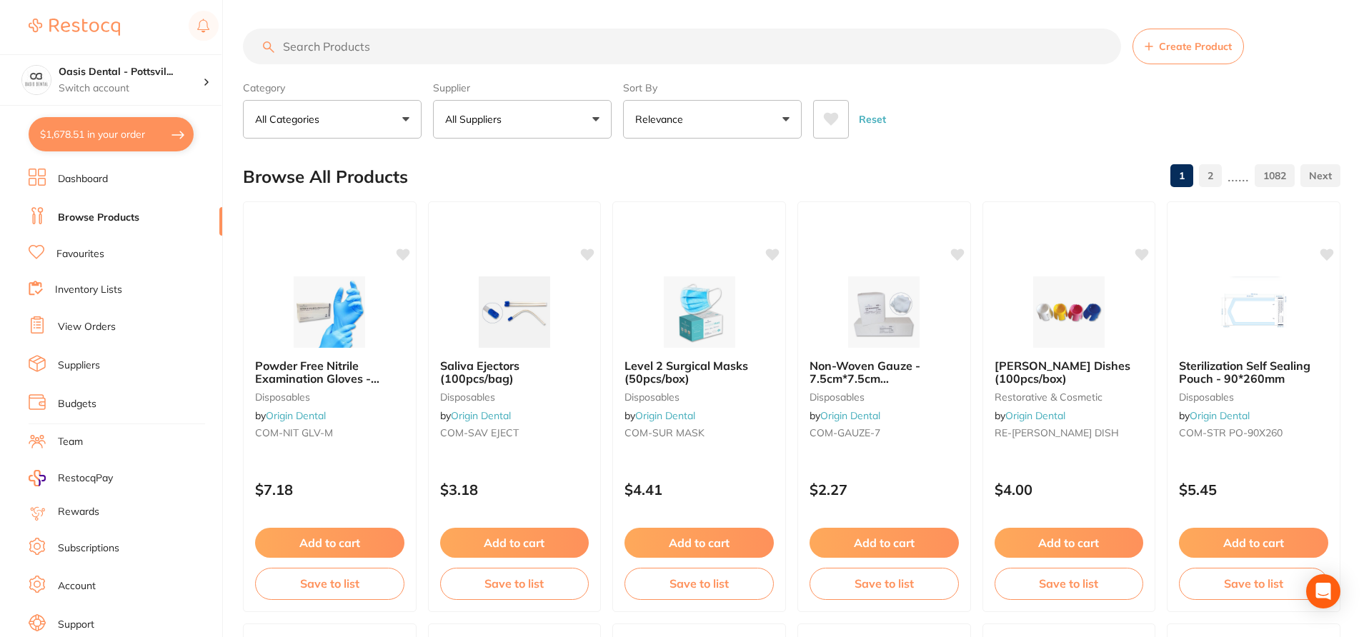
click at [595, 122] on button "All Suppliers" at bounding box center [522, 119] width 179 height 39
type input "henry schein"
click at [512, 242] on p "[PERSON_NAME]" at bounding box center [531, 243] width 92 height 13
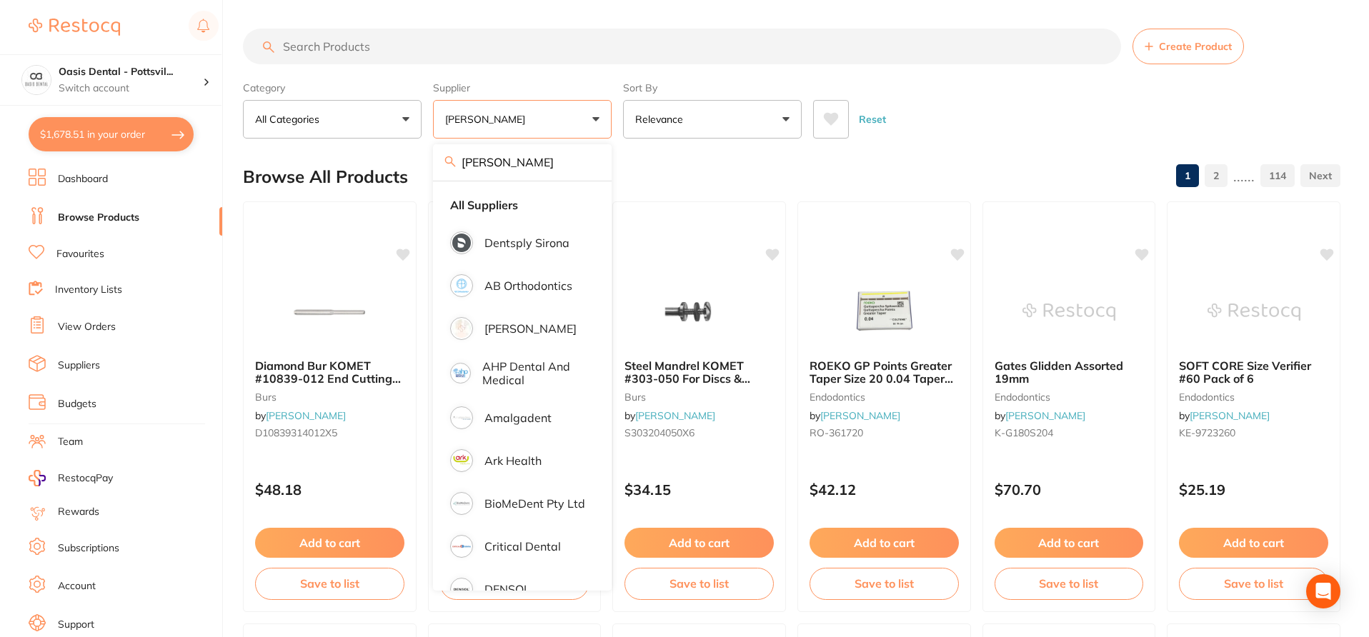
click at [665, 170] on div "Browse All Products 1 2 ...... 114" at bounding box center [792, 177] width 1098 height 48
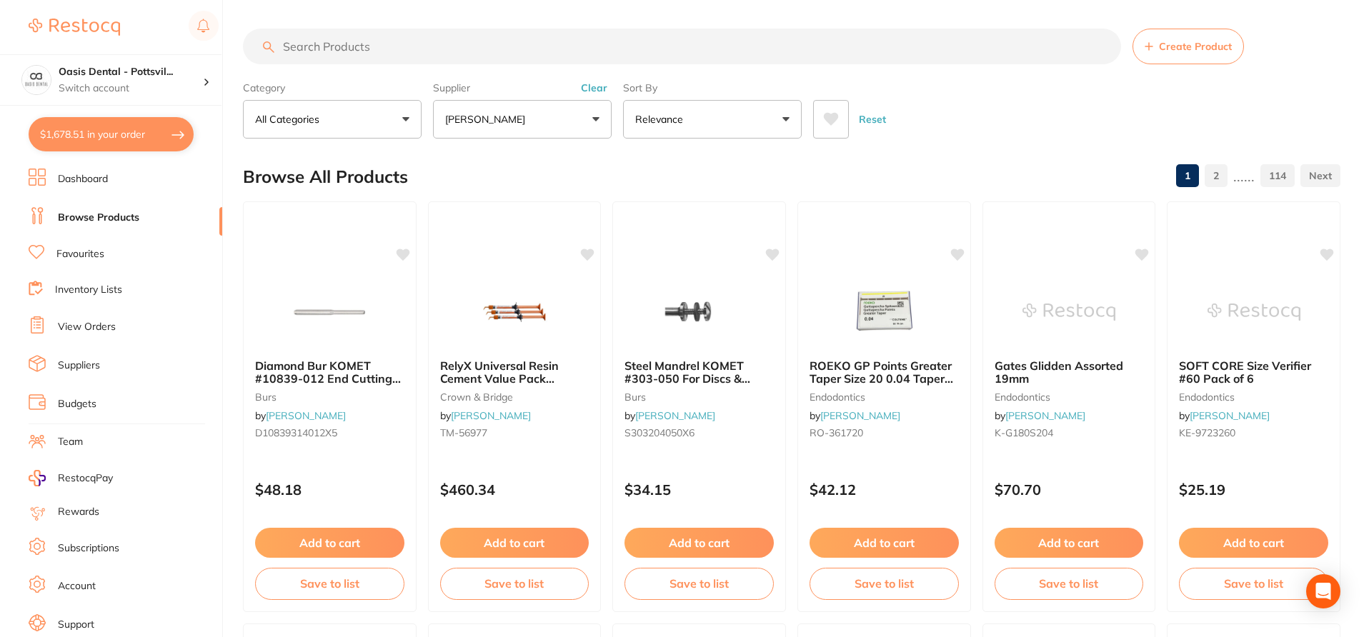
click at [422, 47] on input "search" at bounding box center [682, 47] width 878 height 36
paste input "MD-PD1201111E-5"
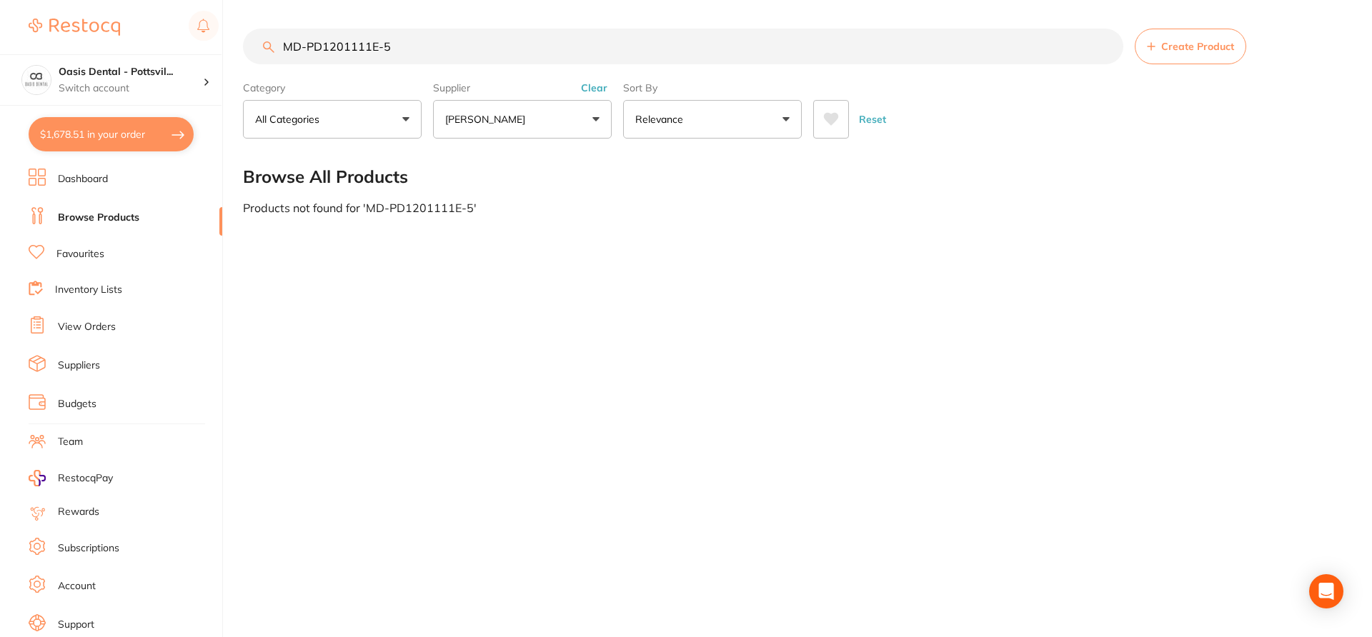
type input "MD-PD1201111E-5"
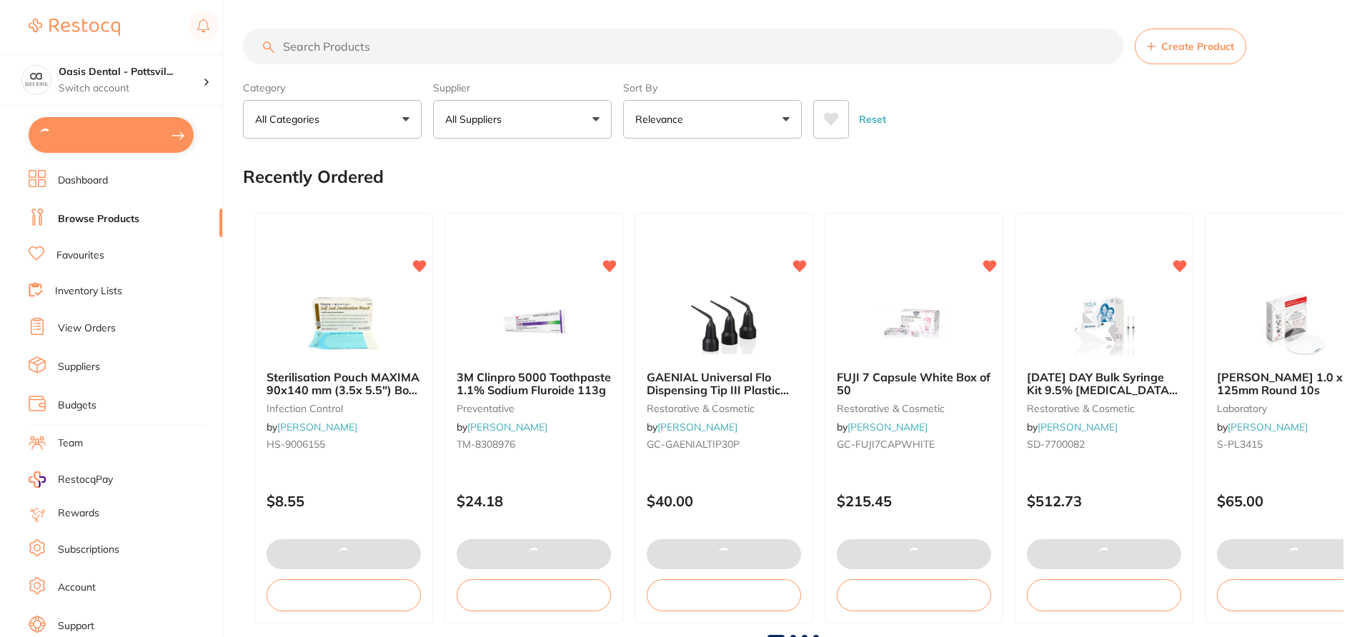
click at [321, 43] on input "search" at bounding box center [683, 47] width 880 height 36
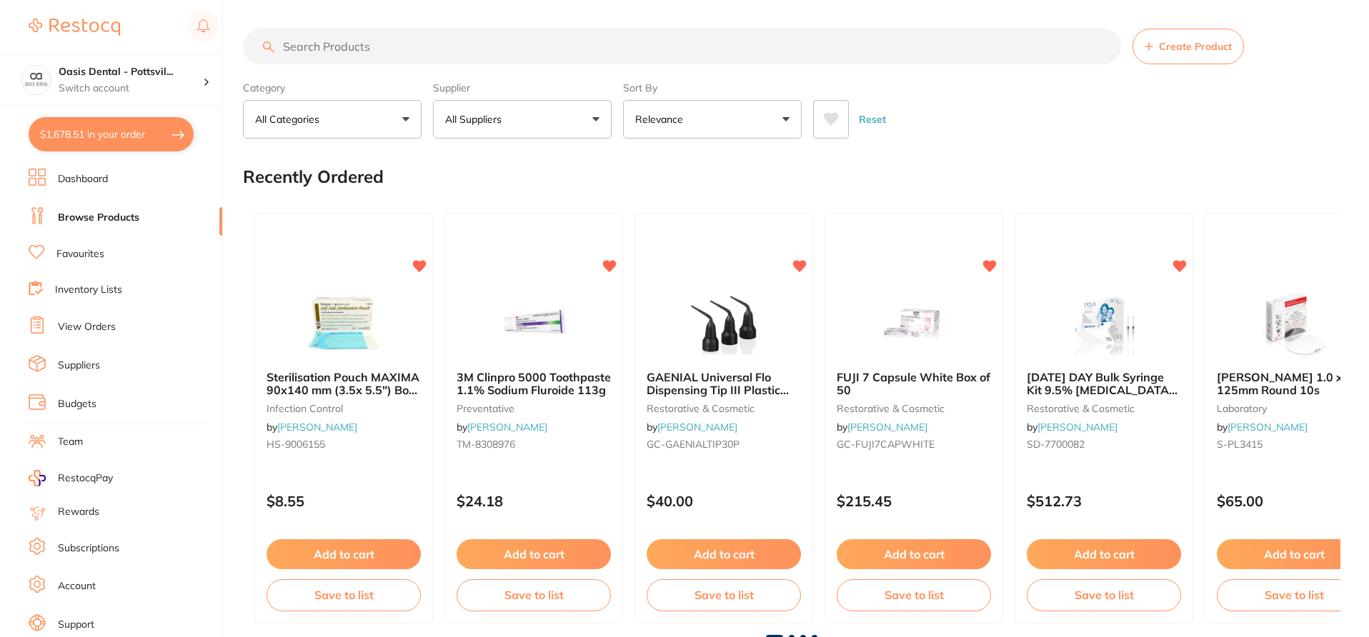
paste input "MD-PD1201111E-5"
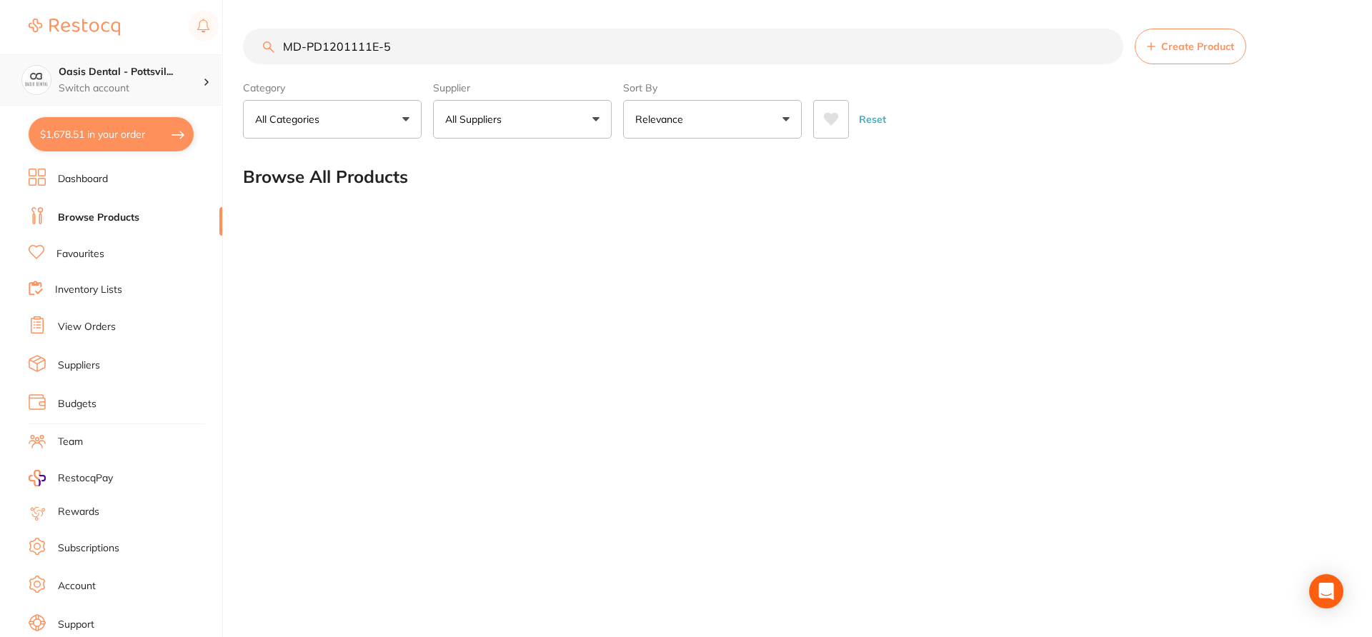
type input "MD-PD1201111E-5"
click at [162, 92] on p "Switch account" at bounding box center [131, 88] width 144 height 14
